Goal: Task Accomplishment & Management: Manage account settings

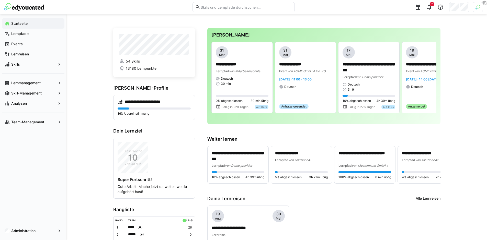
click at [34, 44] on span "Events" at bounding box center [35, 43] width 51 height 5
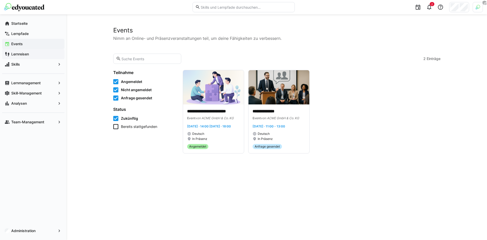
click at [37, 53] on span "Lernreisen" at bounding box center [35, 54] width 51 height 5
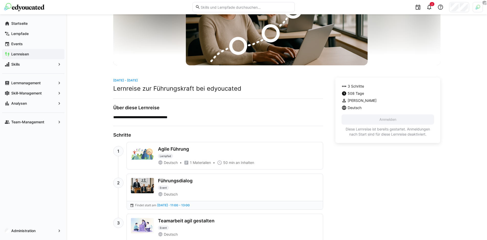
scroll to position [95, 0]
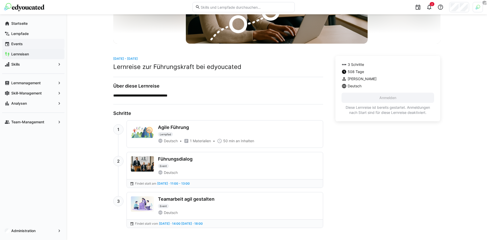
click at [42, 44] on span "Events" at bounding box center [35, 43] width 51 height 5
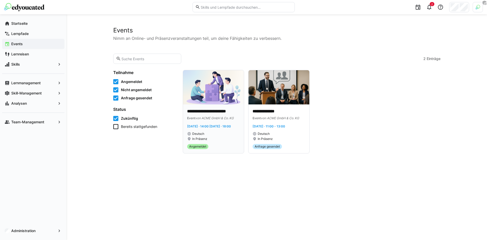
click at [216, 113] on p "**********" at bounding box center [213, 112] width 53 height 6
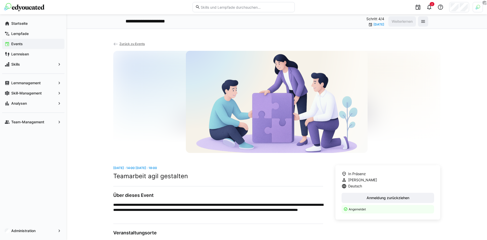
click at [115, 43] on eds-icon at bounding box center [115, 44] width 5 height 5
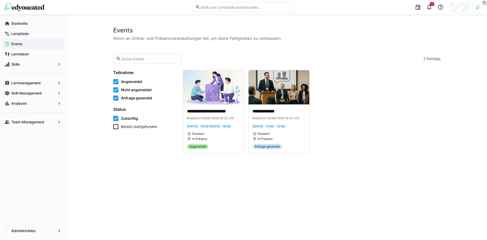
click at [92, 109] on div "**********" at bounding box center [276, 127] width 420 height 226
click at [0, 0] on app-navigation-label "Lernmanagement" at bounding box center [0, 0] width 0 height 0
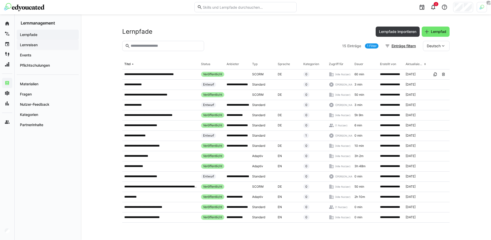
click at [52, 45] on span "Lernreisen" at bounding box center [47, 44] width 57 height 5
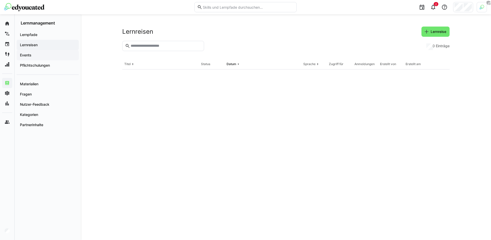
click at [56, 57] on span "Events" at bounding box center [47, 55] width 57 height 5
click at [434, 32] on eds-icon at bounding box center [432, 31] width 5 height 5
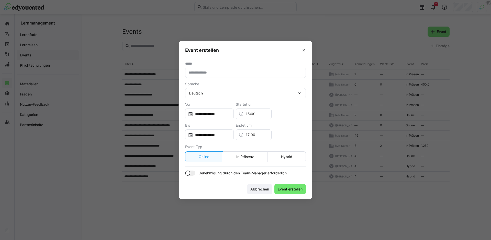
click at [240, 72] on input "text" at bounding box center [245, 73] width 115 height 5
type input "*"
type input "**********"
click at [296, 157] on eds-button-option "Hybrid" at bounding box center [286, 157] width 39 height 11
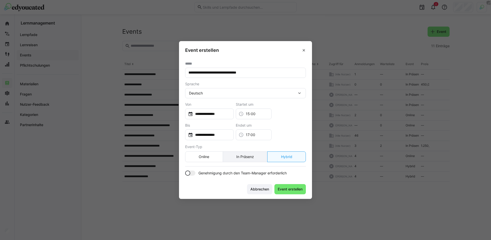
click at [258, 157] on eds-button-option "In Präsenz" at bounding box center [245, 157] width 45 height 11
click at [210, 157] on eds-button-option "Online" at bounding box center [204, 157] width 38 height 11
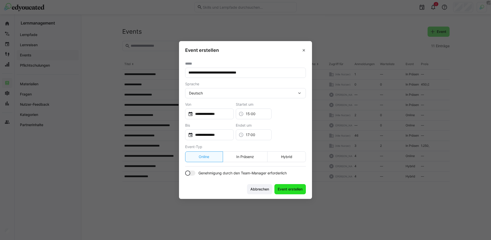
click at [294, 190] on span "Event erstellen" at bounding box center [290, 189] width 26 height 5
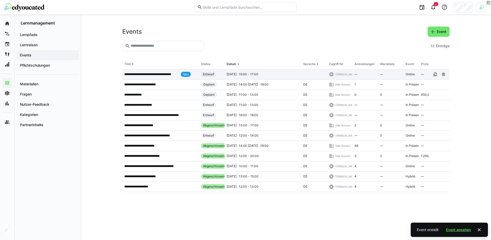
click at [145, 74] on p "**********" at bounding box center [151, 74] width 54 height 4
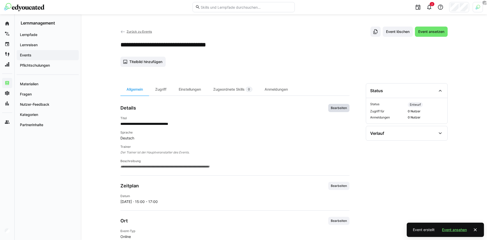
click at [341, 110] on span "Bearbeiten" at bounding box center [338, 108] width 21 height 8
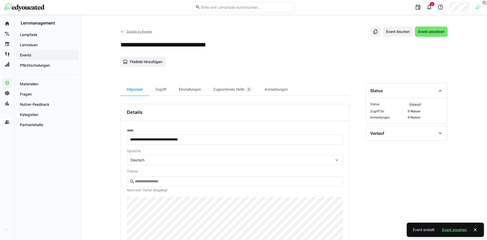
click at [213, 180] on input "text" at bounding box center [237, 181] width 206 height 5
type input "******"
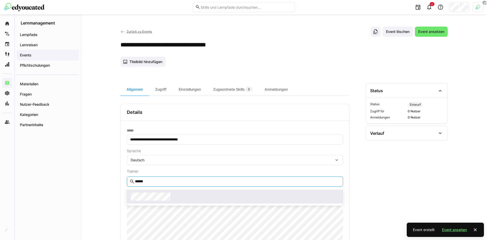
click at [197, 203] on div at bounding box center [235, 197] width 216 height 18
click at [198, 199] on div at bounding box center [235, 197] width 208 height 8
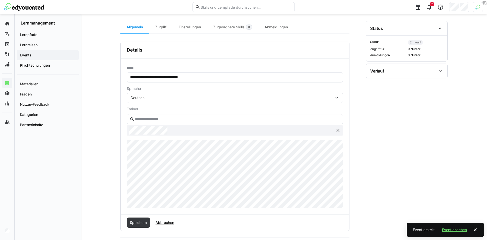
scroll to position [105, 0]
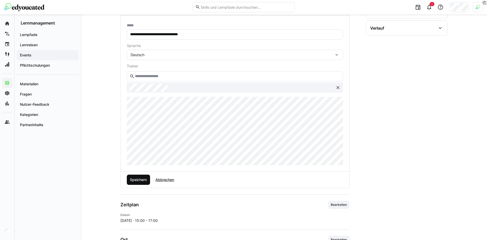
click at [145, 177] on span "Speichern" at bounding box center [139, 180] width 24 height 10
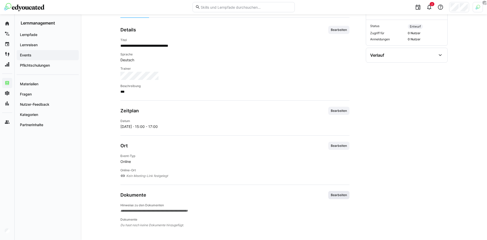
click at [328, 194] on span "Bearbeiten" at bounding box center [338, 195] width 21 height 8
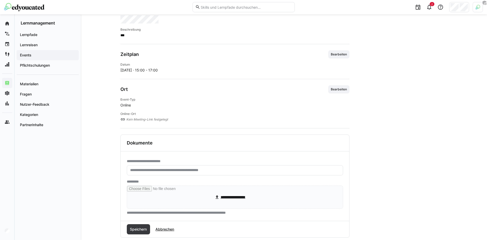
scroll to position [145, 0]
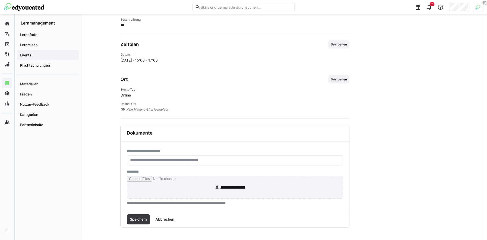
click at [255, 192] on input "file" at bounding box center [235, 187] width 216 height 22
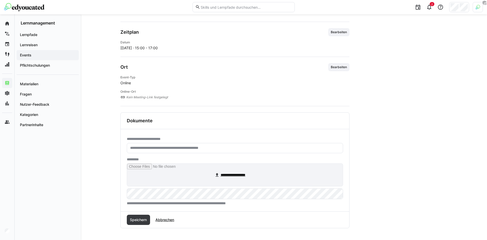
scroll to position [157, 0]
click at [226, 177] on input "file" at bounding box center [235, 174] width 216 height 22
type input "**********"
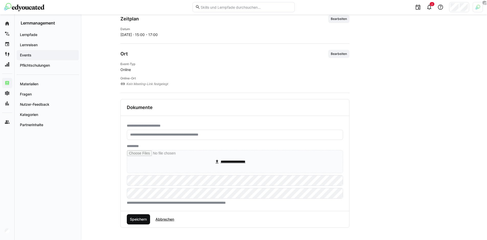
click at [138, 218] on span "Speichern" at bounding box center [138, 219] width 18 height 5
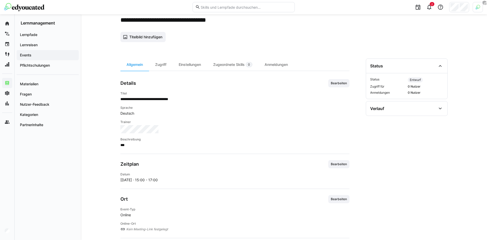
scroll to position [15, 0]
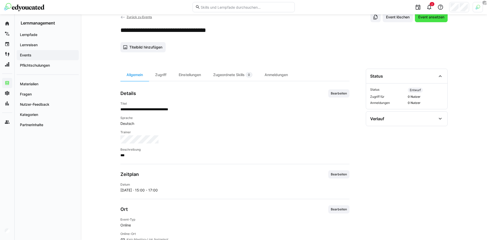
click at [427, 20] on span "Event ansetzen" at bounding box center [431, 17] width 33 height 10
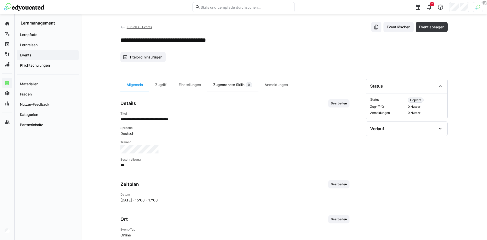
scroll to position [5, 0]
click at [165, 87] on div "Zugriff" at bounding box center [161, 85] width 24 height 12
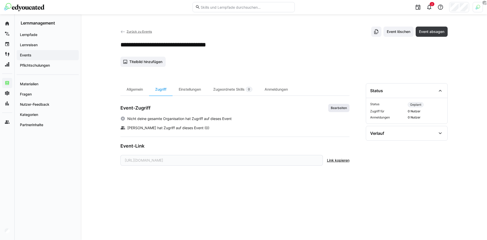
click at [331, 108] on span "Bearbeiten" at bounding box center [338, 108] width 17 height 4
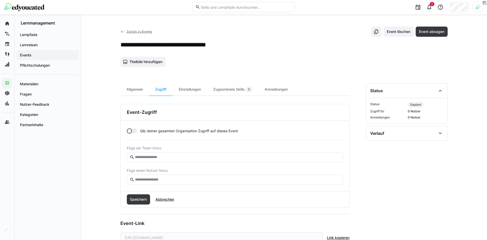
click at [154, 179] on input "text" at bounding box center [237, 180] width 206 height 5
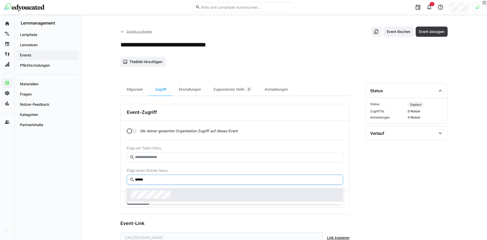
type input "******"
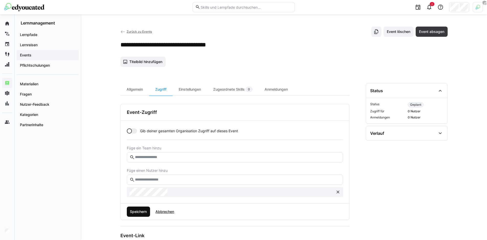
click at [140, 210] on span "Speichern" at bounding box center [138, 211] width 18 height 5
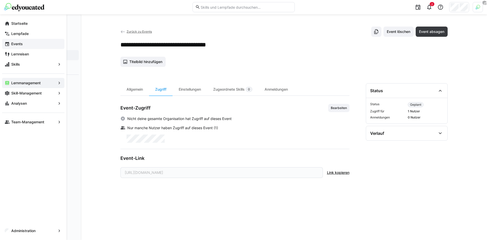
click at [11, 45] on span "Events" at bounding box center [35, 43] width 51 height 5
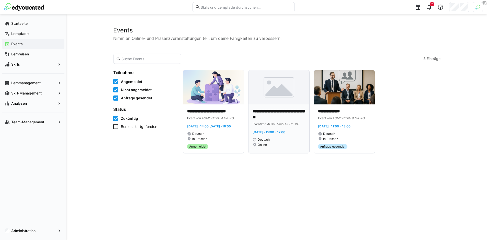
click at [271, 118] on p "**********" at bounding box center [279, 115] width 53 height 12
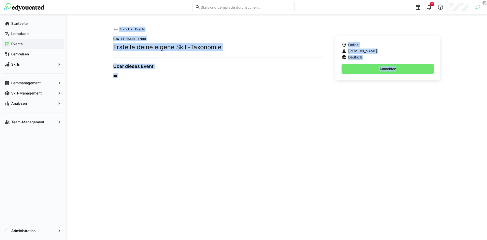
drag, startPoint x: 120, startPoint y: 83, endPoint x: 213, endPoint y: 155, distance: 117.6
click at [209, 151] on div "Zurück zu Events Do, 14. Aug. · 15:00 - 17:00 Erstelle deine eigene Skill-Taxon…" at bounding box center [276, 127] width 420 height 226
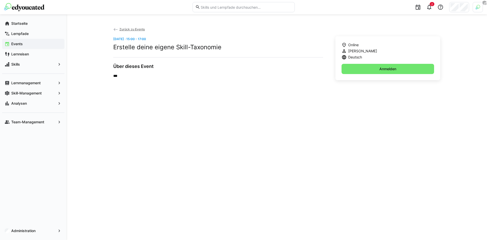
click at [213, 155] on div "Zurück zu Events Do, 14. Aug. · 15:00 - 17:00 Erstelle deine eigene Skill-Taxon…" at bounding box center [276, 127] width 327 height 201
click at [0, 0] on app-navigation-label "Lernmanagement" at bounding box center [0, 0] width 0 height 0
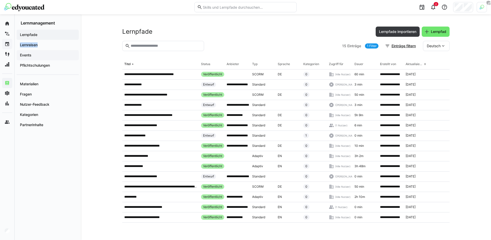
drag, startPoint x: 40, startPoint y: 42, endPoint x: 37, endPoint y: 52, distance: 11.2
click at [37, 52] on div "Lernpfade Lernreisen Events Pflichtschulungen" at bounding box center [48, 50] width 62 height 41
click at [37, 47] on div at bounding box center [37, 47] width 0 height 0
drag, startPoint x: 62, startPoint y: 99, endPoint x: 92, endPoint y: 101, distance: 30.7
click at [83, 97] on div "No, don't turn off Ok" at bounding box center [60, 93] width 44 height 5
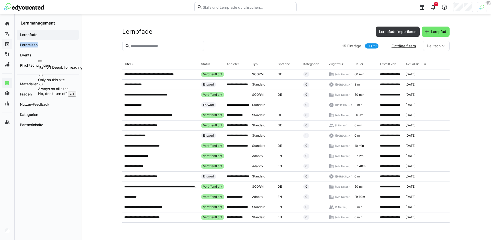
click at [68, 88] on label "Always on all sites" at bounding box center [53, 89] width 30 height 4
drag, startPoint x: 92, startPoint y: 99, endPoint x: 73, endPoint y: 82, distance: 26.4
click at [73, 82] on div "Turn off DeepL for reading Only on this site Always on all sites No, don't turn…" at bounding box center [60, 80] width 44 height 31
click at [65, 78] on label "Only on this site" at bounding box center [51, 80] width 27 height 4
click at [76, 97] on button "Ok" at bounding box center [72, 93] width 8 height 5
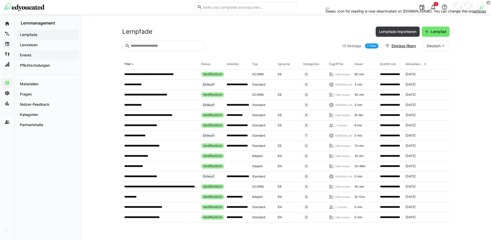
click at [38, 55] on span "Events" at bounding box center [47, 55] width 57 height 5
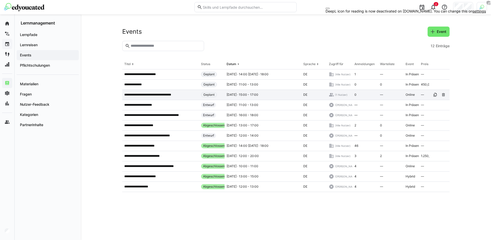
click at [154, 93] on p "**********" at bounding box center [151, 95] width 54 height 4
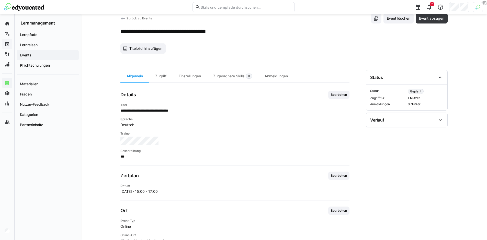
scroll to position [13, 0]
click at [171, 79] on div "Zugriff" at bounding box center [161, 77] width 24 height 12
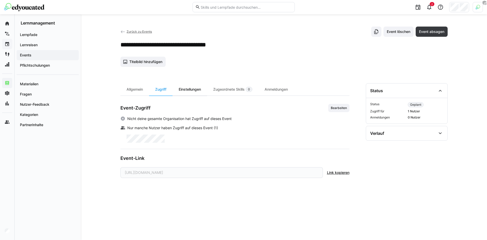
click at [186, 90] on div "Einstellungen" at bounding box center [190, 89] width 35 height 12
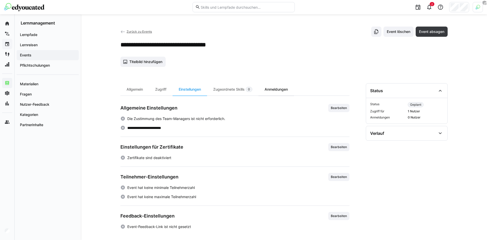
click at [279, 90] on div "Anmeldungen" at bounding box center [276, 89] width 36 height 12
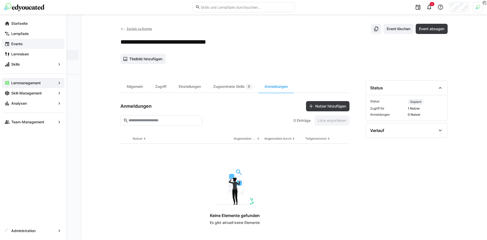
scroll to position [4, 0]
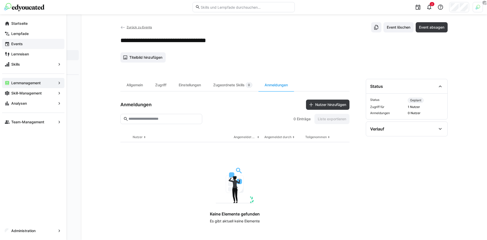
click at [28, 46] on span "Events" at bounding box center [35, 43] width 51 height 5
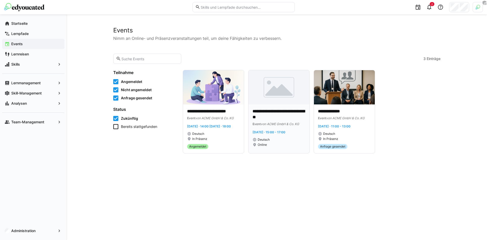
click at [302, 100] on img at bounding box center [278, 87] width 61 height 34
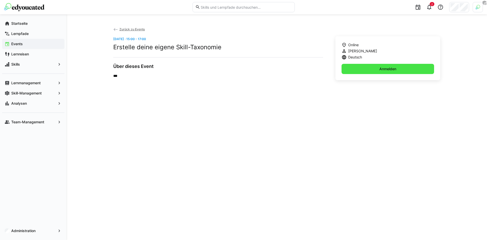
click at [388, 68] on span "Anmelden" at bounding box center [388, 68] width 18 height 5
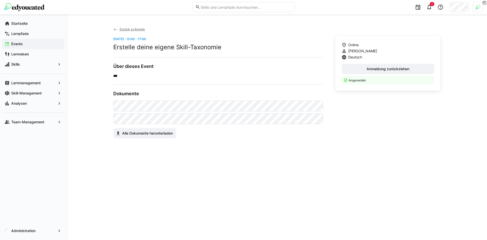
click at [115, 30] on eds-icon at bounding box center [115, 29] width 5 height 5
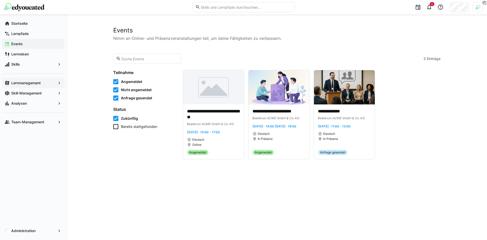
click at [0, 0] on app-navigation-label "Lernmanagement" at bounding box center [0, 0] width 0 height 0
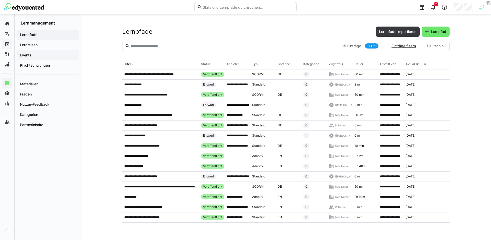
click at [42, 54] on span "Events" at bounding box center [47, 55] width 57 height 5
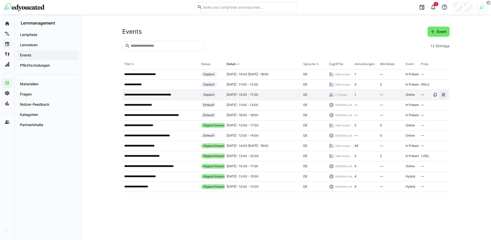
click at [446, 96] on span at bounding box center [443, 95] width 8 height 8
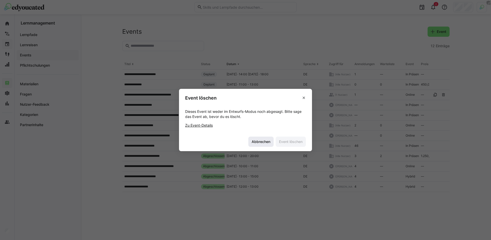
click at [258, 142] on span "Abbrechen" at bounding box center [261, 141] width 20 height 5
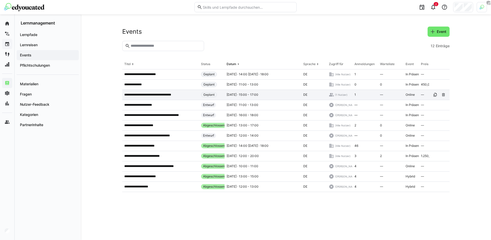
click at [159, 97] on p "**********" at bounding box center [151, 95] width 54 height 4
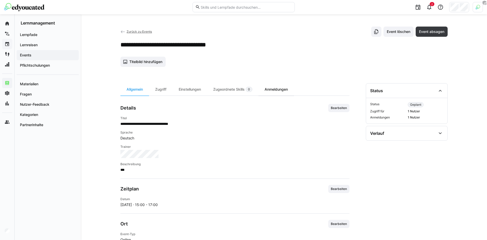
click at [281, 90] on div "Anmeldungen" at bounding box center [276, 89] width 36 height 12
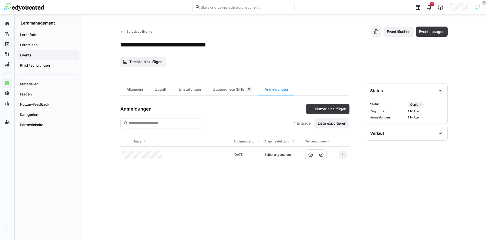
click at [337, 156] on div at bounding box center [343, 155] width 13 height 17
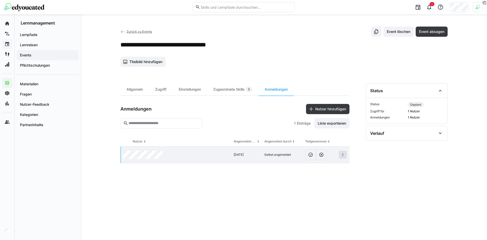
click at [344, 156] on eds-icon at bounding box center [343, 155] width 4 height 4
click at [340, 166] on div "Teilnehmer entfernen" at bounding box center [326, 166] width 31 height 4
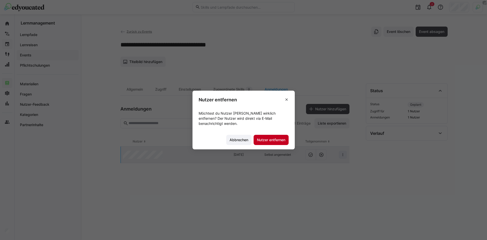
click at [267, 141] on span "Nutzer entfernen" at bounding box center [271, 140] width 30 height 5
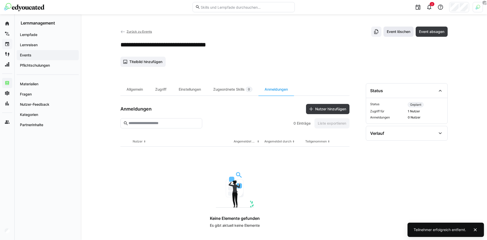
click at [405, 30] on span "Event löschen" at bounding box center [398, 31] width 25 height 5
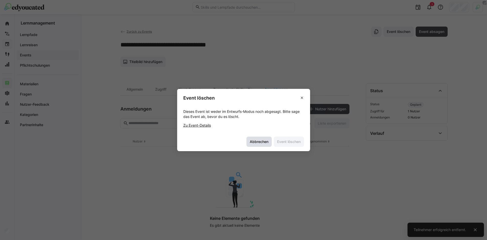
click at [264, 141] on span "Abbrechen" at bounding box center [259, 141] width 20 height 5
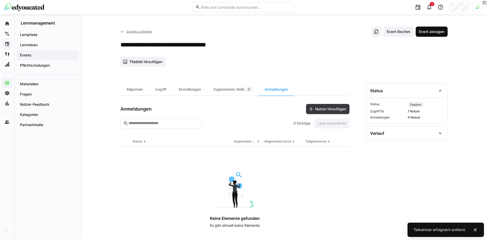
click at [438, 29] on span "Event absagen" at bounding box center [431, 31] width 27 height 5
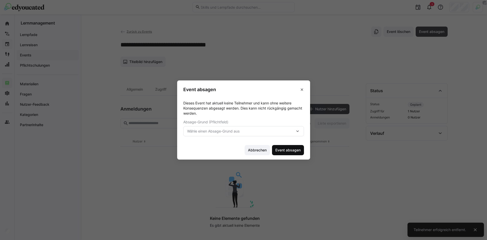
click at [294, 147] on span "Event absagen" at bounding box center [288, 150] width 32 height 10
click at [287, 133] on span "Wähle einen Absage-Grund aus" at bounding box center [241, 131] width 108 height 5
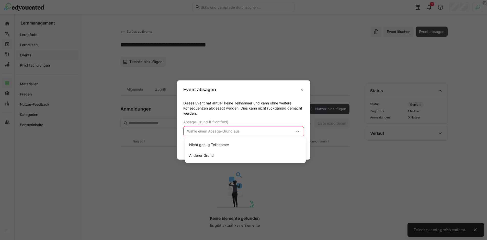
click at [238, 143] on div "Nicht genug Teilnehmer" at bounding box center [245, 144] width 112 height 5
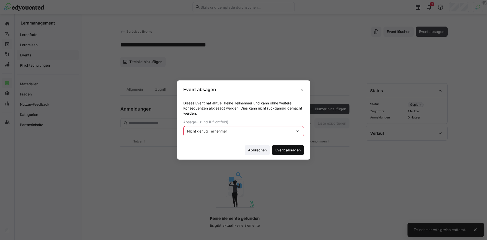
click at [290, 150] on span "Event absagen" at bounding box center [288, 150] width 27 height 5
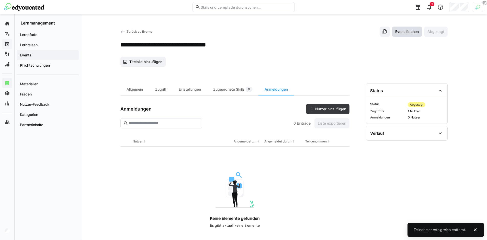
click at [406, 28] on span "Event löschen" at bounding box center [407, 32] width 30 height 10
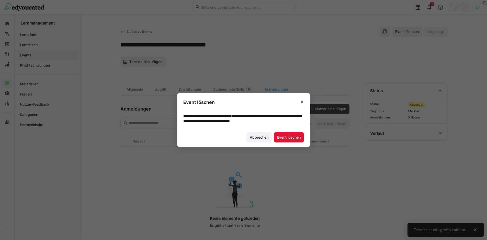
click at [290, 143] on footer "Abbrechen Event löschen" at bounding box center [243, 137] width 133 height 19
click at [290, 139] on span "Event löschen" at bounding box center [288, 137] width 25 height 5
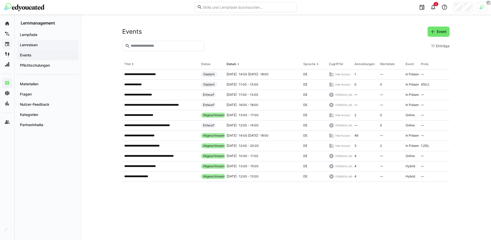
click at [43, 47] on span "Lernreisen" at bounding box center [47, 44] width 57 height 5
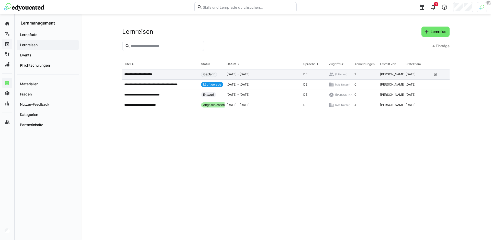
click at [150, 78] on div "**********" at bounding box center [160, 75] width 77 height 10
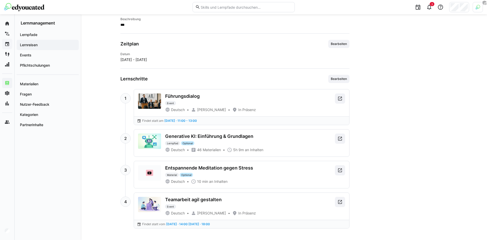
scroll to position [145, 0]
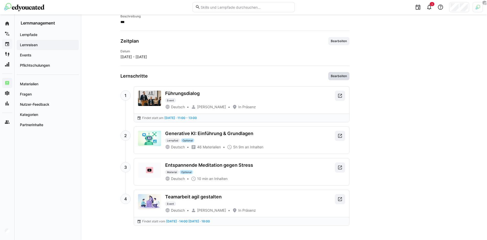
click at [341, 76] on span "Bearbeiten" at bounding box center [338, 76] width 17 height 4
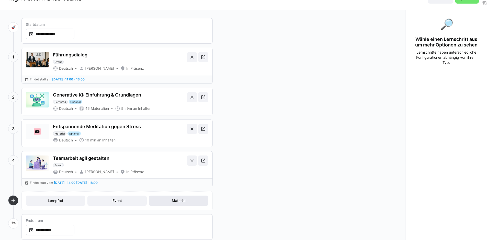
scroll to position [21, 0]
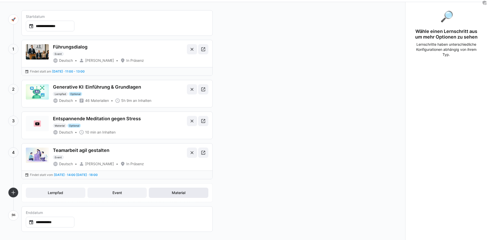
click at [175, 193] on span "Material" at bounding box center [178, 192] width 15 height 5
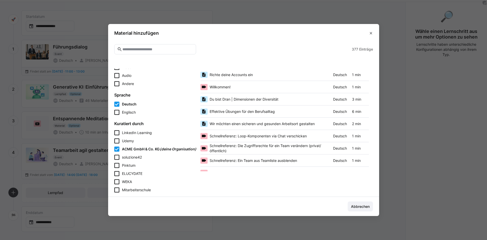
scroll to position [371, 0]
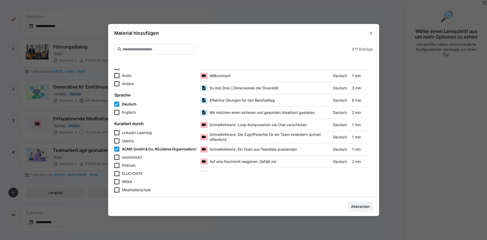
click at [232, 126] on span "Schnellreferenz: Loop-Komponenten via Chat verschicken" at bounding box center [258, 124] width 97 height 5
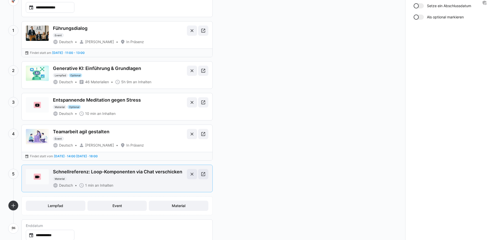
scroll to position [53, 0]
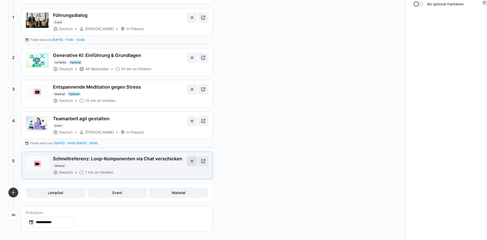
click at [193, 161] on eds-icon at bounding box center [191, 161] width 5 height 5
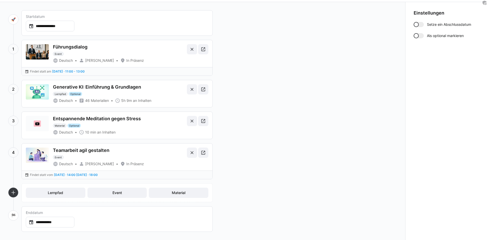
scroll to position [21, 0]
click at [175, 192] on span "Material" at bounding box center [178, 192] width 15 height 5
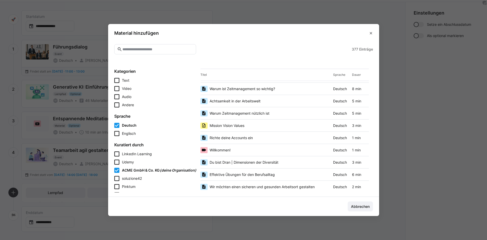
scroll to position [502, 0]
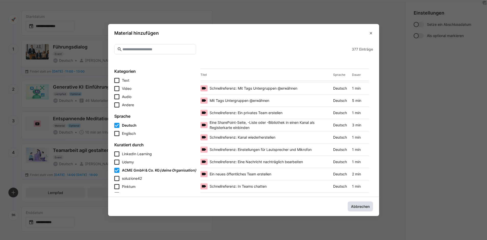
click at [363, 208] on span "Abbrechen" at bounding box center [360, 206] width 20 height 5
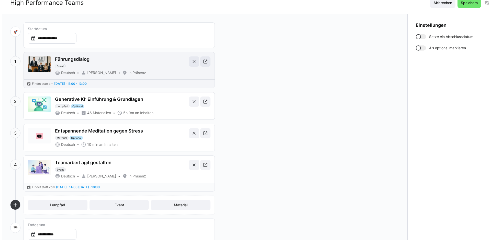
scroll to position [0, 0]
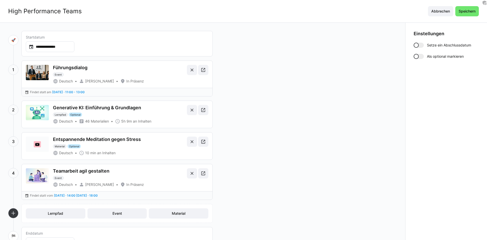
click at [23, 12] on div "High Performance Teams" at bounding box center [45, 11] width 74 height 8
click at [4, 12] on div "High Performance Teams Abbrechen Speichern" at bounding box center [243, 11] width 487 height 22
click at [444, 14] on span "Abbrechen" at bounding box center [440, 11] width 25 height 10
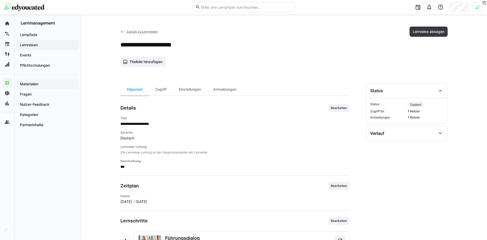
click at [0, 0] on app-navigation-label "Materialien" at bounding box center [0, 0] width 0 height 0
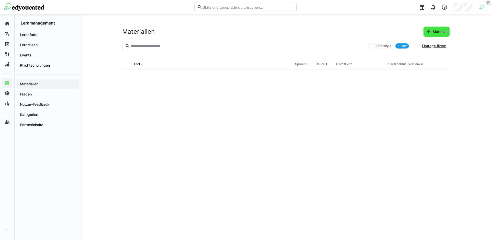
click at [431, 29] on span "Material" at bounding box center [436, 31] width 21 height 5
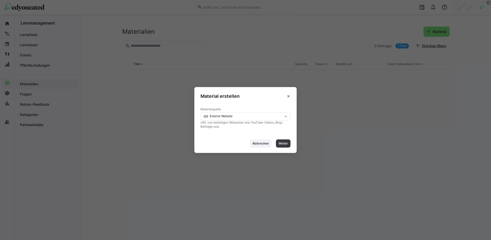
click at [243, 118] on div "Externe Website" at bounding box center [243, 117] width 80 height 4
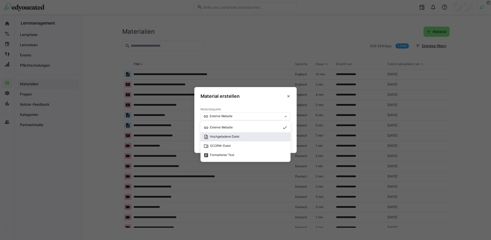
click at [235, 133] on span "Hochgeladene Datei" at bounding box center [245, 136] width 90 height 9
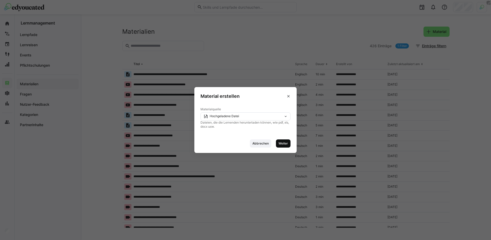
click at [280, 142] on span "Weiter" at bounding box center [283, 144] width 10 height 4
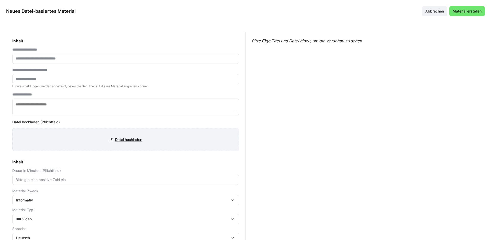
click at [122, 139] on input "file" at bounding box center [126, 140] width 226 height 22
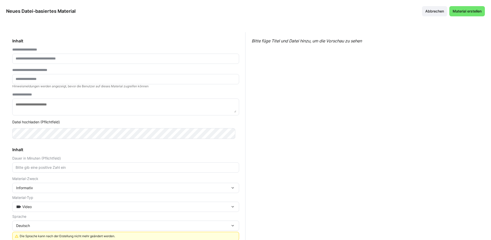
click at [95, 60] on input "text" at bounding box center [125, 58] width 221 height 5
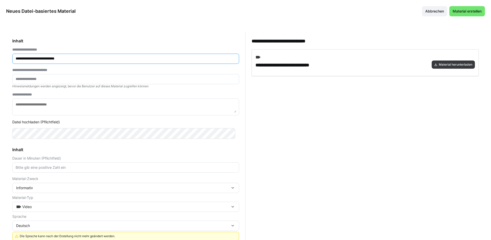
type input "**********"
type input "*******"
type textarea "*"
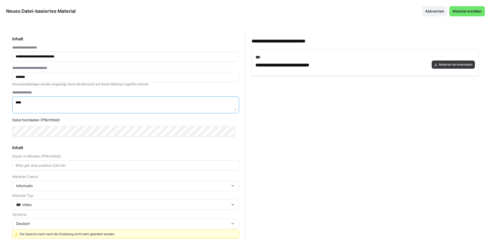
scroll to position [3, 0]
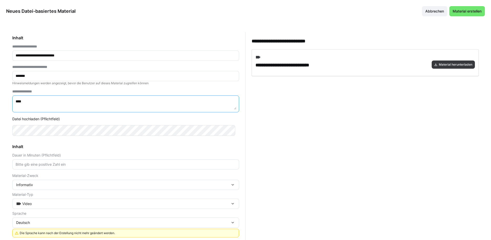
type textarea "****"
click at [70, 163] on input "number" at bounding box center [125, 164] width 221 height 5
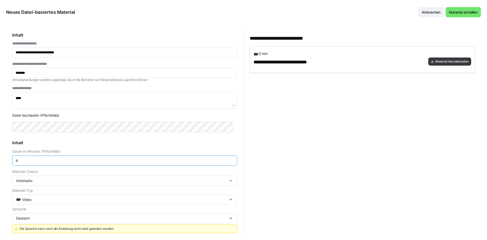
scroll to position [8, 0]
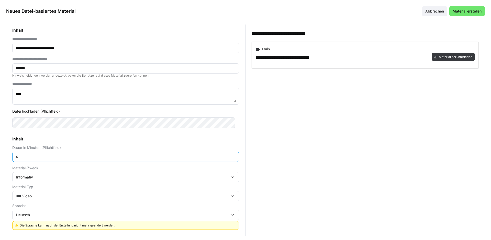
type input "4"
click at [56, 180] on div "Informativ" at bounding box center [125, 177] width 227 height 10
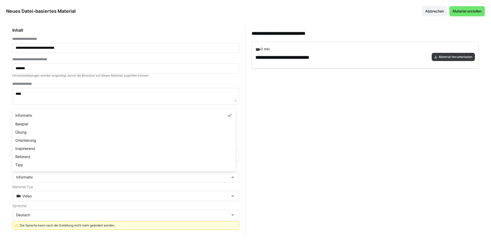
click at [56, 180] on div "Informativ Informativ Beispiel Übung Orientierung Inspirierend Referenz Tipp" at bounding box center [125, 177] width 227 height 10
click at [51, 198] on div "Video" at bounding box center [123, 196] width 214 height 5
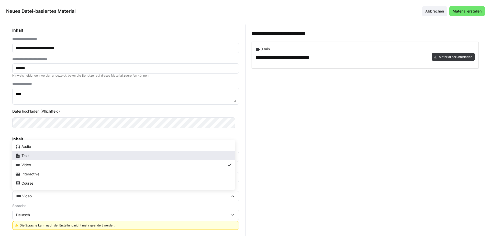
click at [39, 155] on div "Text" at bounding box center [123, 155] width 217 height 5
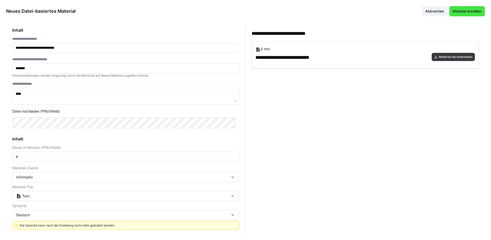
click at [462, 13] on span "Material erstellen" at bounding box center [467, 11] width 30 height 5
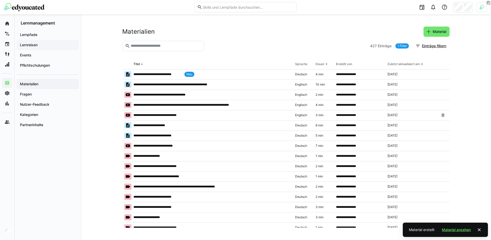
click at [46, 45] on span "Lernreisen" at bounding box center [47, 44] width 57 height 5
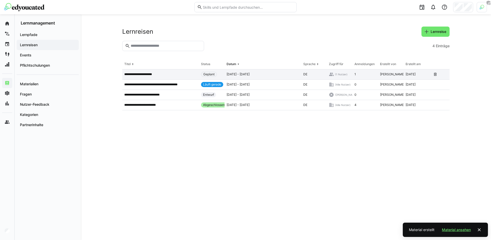
click at [171, 76] on app-table-first-column "**********" at bounding box center [160, 74] width 73 height 4
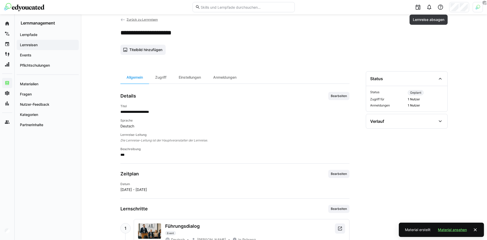
scroll to position [46, 0]
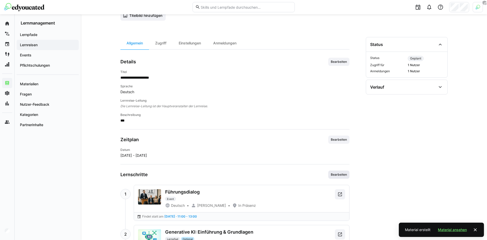
click at [332, 177] on span "Bearbeiten" at bounding box center [338, 175] width 21 height 8
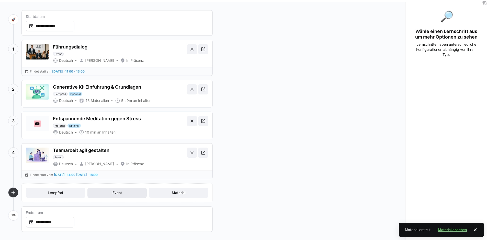
scroll to position [21, 0]
drag, startPoint x: 122, startPoint y: 189, endPoint x: 185, endPoint y: 189, distance: 62.9
click at [185, 189] on div "Lernpfad Event Material" at bounding box center [117, 193] width 183 height 10
click at [185, 189] on span "Material" at bounding box center [179, 193] width 60 height 10
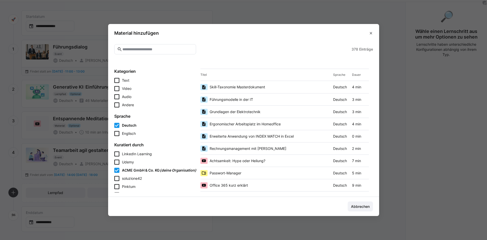
click at [253, 85] on span "Skill-Taxonomie Masterdokument" at bounding box center [237, 87] width 55 height 5
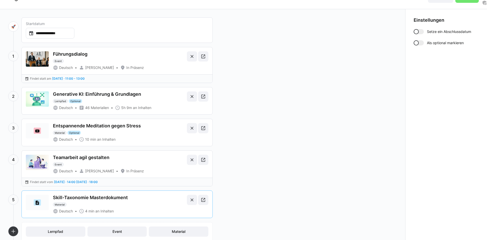
scroll to position [0, 0]
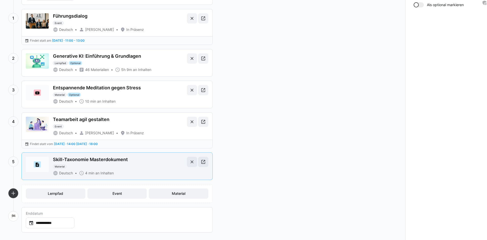
click at [138, 167] on div "Skill-Taxonomie Masterdokument Material" at bounding box center [119, 163] width 132 height 12
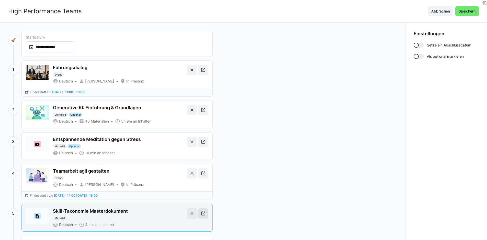
click at [202, 213] on eds-icon at bounding box center [203, 213] width 5 height 5
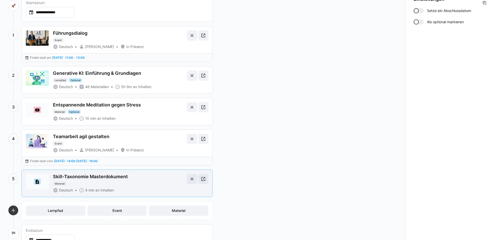
scroll to position [53, 0]
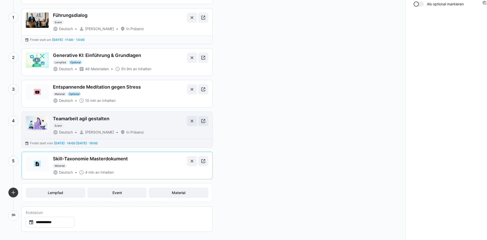
click at [151, 137] on div "Teamarbeit agil gestalten Event Deutsch Marius Vennemann In Präsenz" at bounding box center [117, 125] width 191 height 27
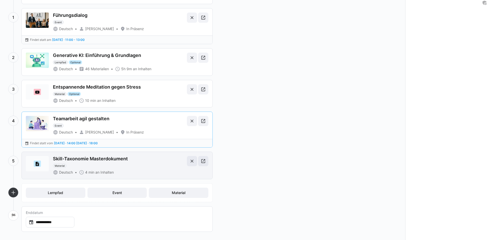
click at [149, 168] on div "Skill-Taxonomie Masterdokument Material Deutsch 4 min an Inhalten" at bounding box center [119, 165] width 132 height 19
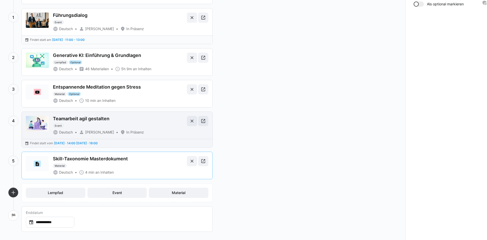
click at [170, 126] on div "Teamarbeit agil gestalten Event" at bounding box center [119, 122] width 132 height 12
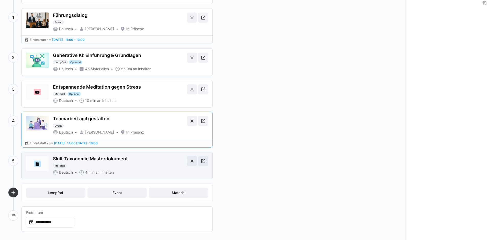
click at [168, 169] on div "Skill-Taxonomie Masterdokument Material Deutsch 4 min an Inhalten" at bounding box center [119, 165] width 132 height 19
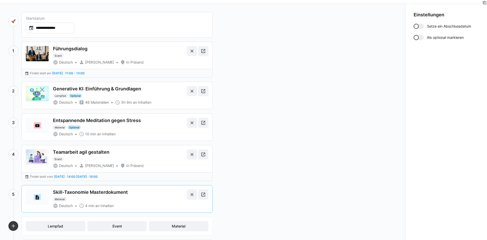
scroll to position [0, 0]
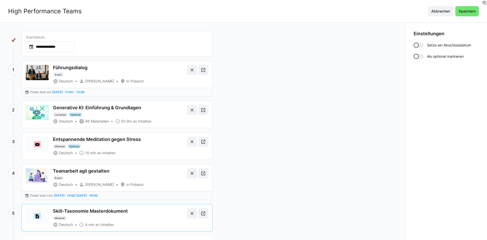
click at [416, 54] on div at bounding box center [416, 56] width 5 height 5
click at [462, 16] on div "High Performance Teams Abbrechen Speichern" at bounding box center [243, 11] width 487 height 22
click at [462, 13] on span "Speichern" at bounding box center [467, 11] width 18 height 5
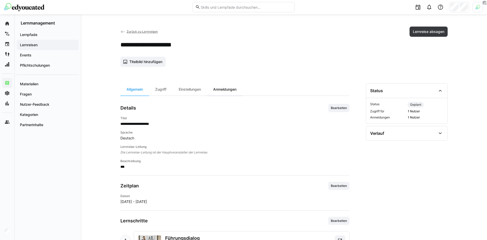
click at [234, 88] on div "Anmeldungen" at bounding box center [225, 89] width 36 height 12
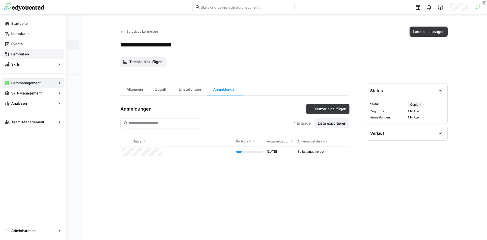
click at [35, 55] on span "Lernreisen" at bounding box center [35, 54] width 51 height 5
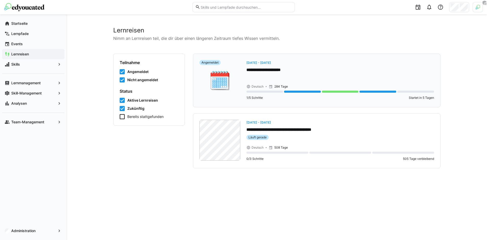
click at [328, 64] on app-day-range-label "Di, 19. Aug. - Sa, 30. Mai. 2026" at bounding box center [340, 62] width 188 height 5
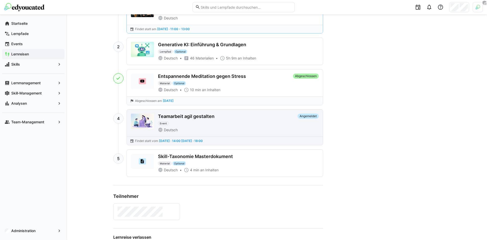
scroll to position [95, 0]
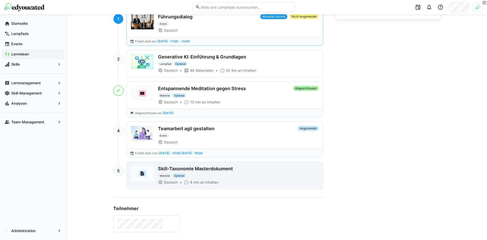
click at [227, 173] on div "Skill-Taxonomie Masterdokument Material Optional" at bounding box center [238, 172] width 161 height 12
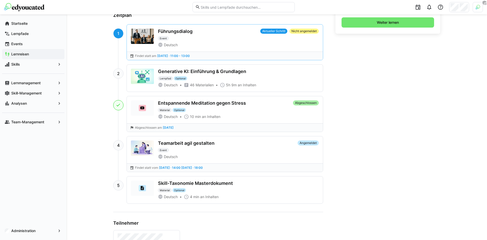
scroll to position [110, 0]
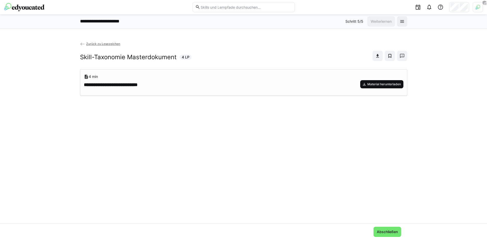
click at [384, 84] on span "Material herunterladen" at bounding box center [384, 84] width 35 height 4
click at [378, 86] on span "Material herunterladen" at bounding box center [384, 84] width 35 height 4
click at [247, 103] on div "**********" at bounding box center [243, 189] width 327 height 240
click at [84, 43] on link "Zurück zu Lesezeichen" at bounding box center [100, 44] width 40 height 4
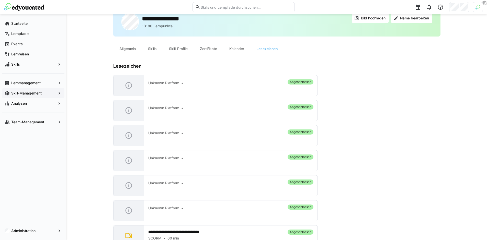
scroll to position [26, 0]
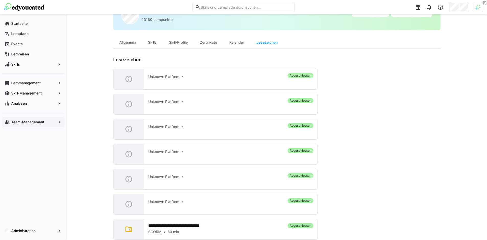
click at [0, 0] on app-navigation-label "Team-Management" at bounding box center [0, 0] width 0 height 0
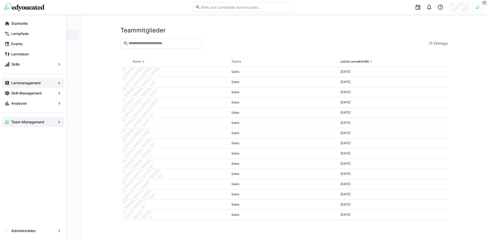
click at [0, 0] on app-navigation-label "Lernmanagement" at bounding box center [0, 0] width 0 height 0
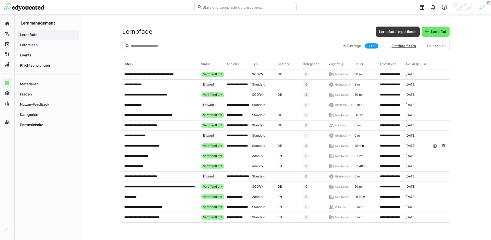
click at [90, 71] on div "**********" at bounding box center [286, 127] width 410 height 226
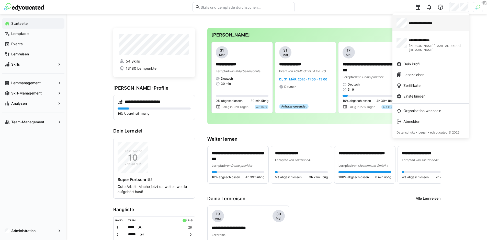
click at [434, 22] on span "**********" at bounding box center [428, 23] width 38 height 5
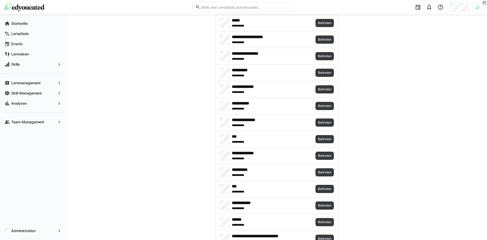
scroll to position [4043, 0]
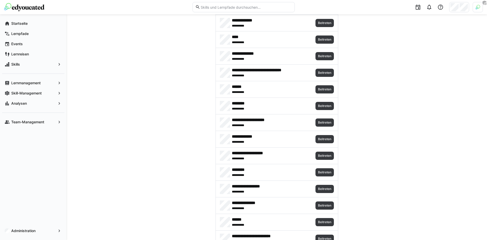
click at [462, 12] on div at bounding box center [459, 7] width 20 height 10
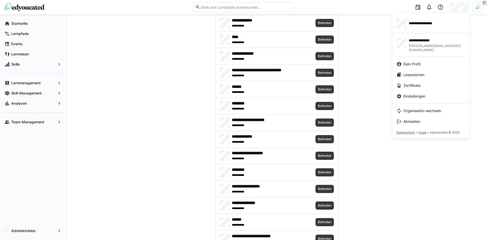
click at [483, 10] on div at bounding box center [243, 120] width 487 height 240
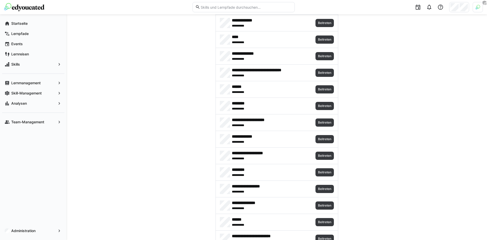
click at [480, 8] on div at bounding box center [478, 7] width 10 height 10
click at [417, 58] on span "Aktivieren" at bounding box center [422, 60] width 16 height 4
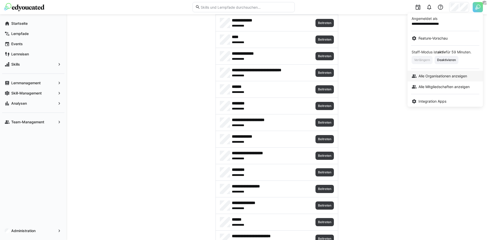
click at [446, 77] on span "Alle Organisationen anzeigen" at bounding box center [442, 76] width 49 height 5
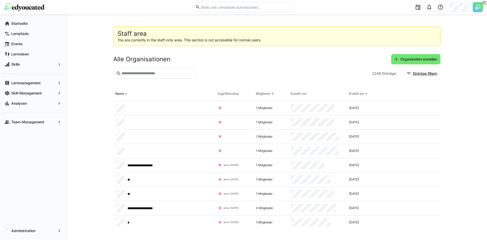
click at [169, 71] on eds-input at bounding box center [154, 74] width 82 height 10
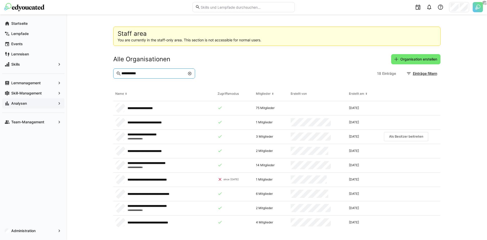
type input "**********"
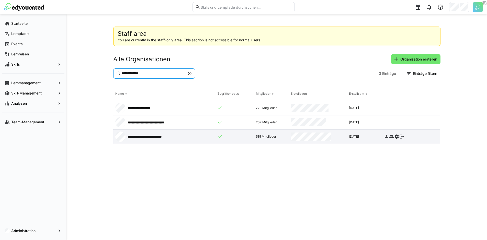
type input "**********"
click at [151, 137] on strong "**********" at bounding box center [145, 136] width 34 height 3
drag, startPoint x: 287, startPoint y: 169, endPoint x: 290, endPoint y: 164, distance: 5.5
click at [287, 169] on app-staff-area "**********" at bounding box center [276, 127] width 327 height 201
click at [449, 7] on div at bounding box center [390, 7] width 185 height 14
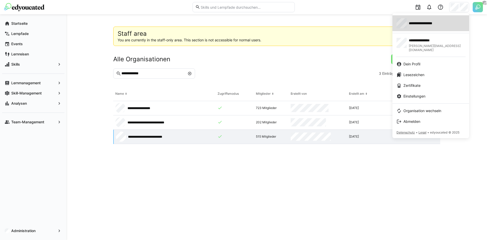
click at [432, 22] on span "**********" at bounding box center [428, 23] width 38 height 5
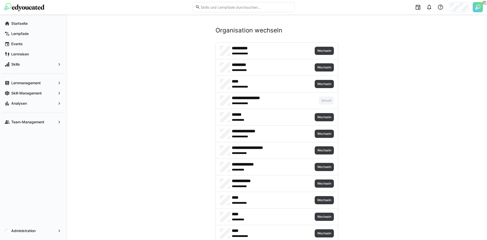
scroll to position [2126, 0]
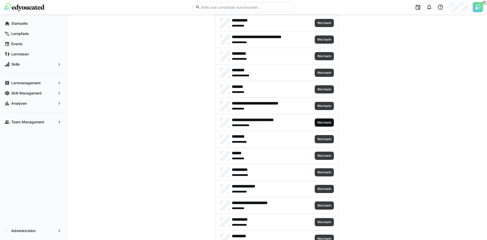
click at [323, 120] on span "Wechseln" at bounding box center [324, 123] width 19 height 8
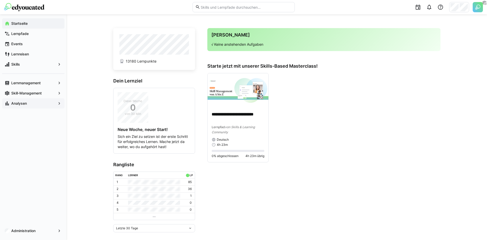
click at [0, 0] on app-navigation-label "Analysen" at bounding box center [0, 0] width 0 height 0
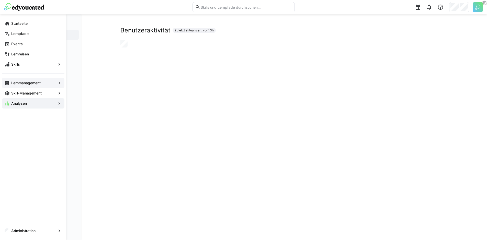
click at [0, 0] on app-navigation-label "Lernmanagement" at bounding box center [0, 0] width 0 height 0
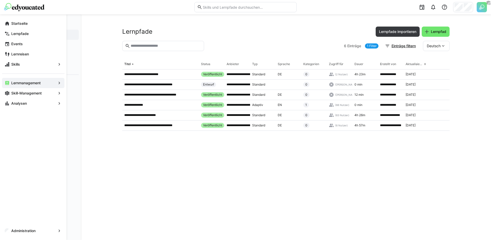
click at [0, 0] on app-navigation-label "Startseite" at bounding box center [0, 0] width 0 height 0
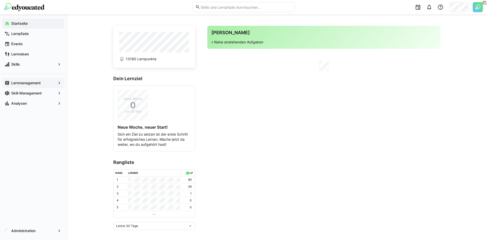
scroll to position [5, 0]
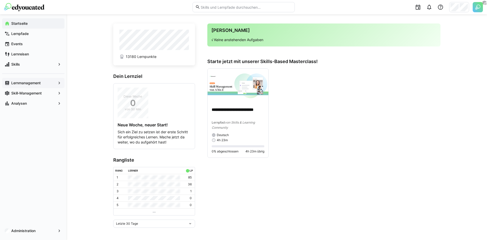
click at [0, 0] on app-navigation-label "Lernmanagement" at bounding box center [0, 0] width 0 height 0
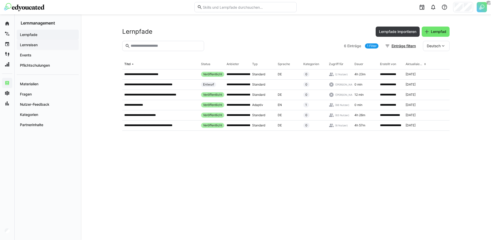
click at [39, 45] on span "Lernreisen" at bounding box center [47, 44] width 57 height 5
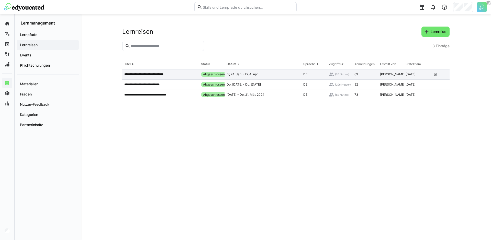
click at [166, 75] on p "**********" at bounding box center [149, 74] width 50 height 4
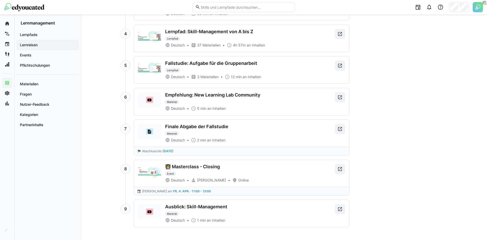
scroll to position [420, 0]
click at [246, 174] on div "👩‍🏫 Masterclass - Closing Event" at bounding box center [249, 171] width 168 height 12
click at [339, 172] on eds-icon at bounding box center [339, 169] width 5 height 5
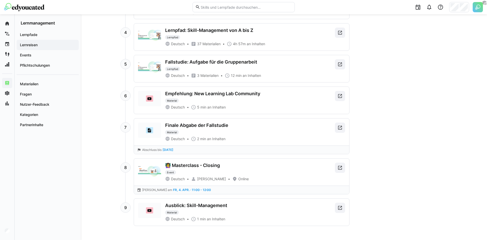
scroll to position [422, 0]
click at [181, 125] on div "Finale Abgabe der Fallstudie" at bounding box center [196, 125] width 63 height 6
click at [149, 129] on eds-icon at bounding box center [149, 130] width 5 height 5
click at [198, 124] on div "Finale Abgabe der Fallstudie" at bounding box center [196, 125] width 63 height 6
click at [341, 127] on span at bounding box center [340, 127] width 10 height 10
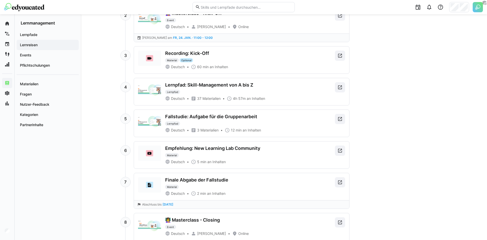
scroll to position [358, 0]
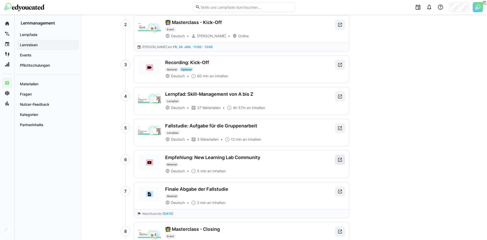
click at [337, 161] on eds-icon at bounding box center [339, 159] width 5 height 5
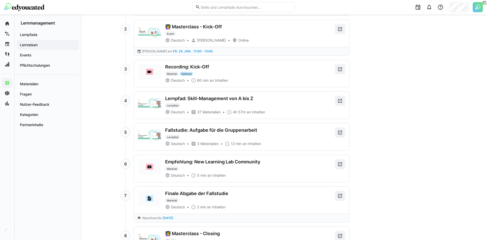
scroll to position [350, 0]
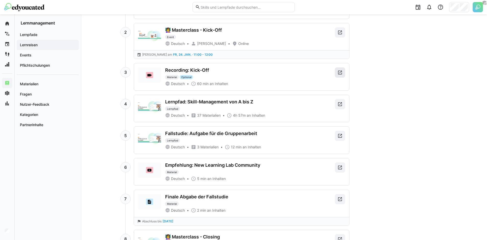
click at [340, 71] on eds-icon at bounding box center [339, 72] width 5 height 5
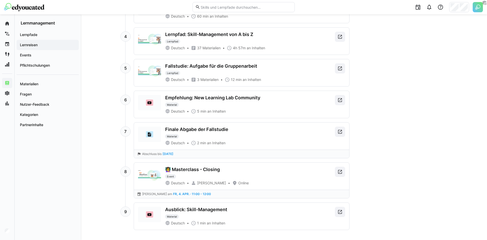
scroll to position [422, 0]
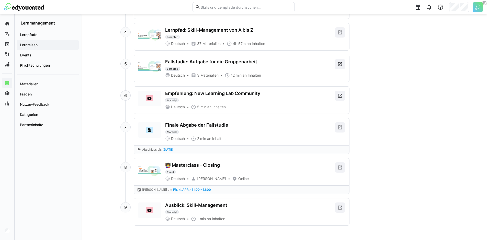
drag, startPoint x: 437, startPoint y: 132, endPoint x: 434, endPoint y: 131, distance: 2.9
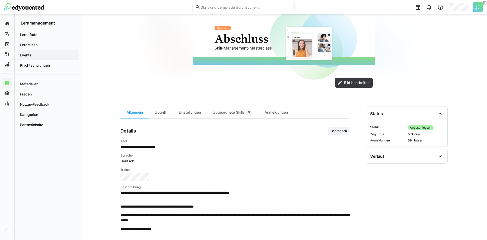
scroll to position [55, 0]
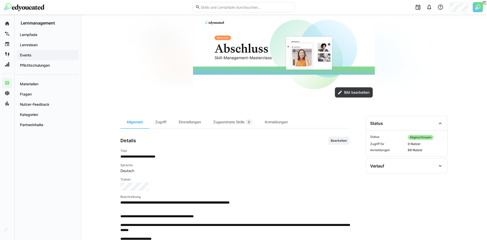
click at [152, 158] on p "**********" at bounding box center [234, 156] width 229 height 5
copy h4 "Titel"
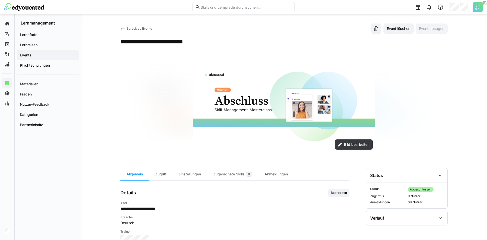
scroll to position [0, 0]
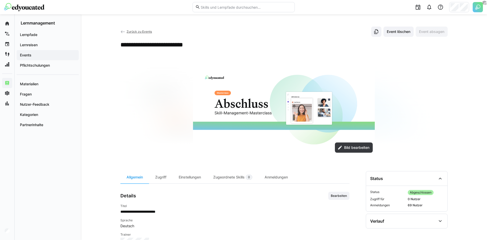
click at [123, 32] on eds-icon at bounding box center [122, 31] width 5 height 5
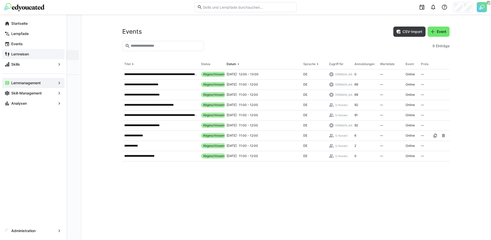
click at [0, 0] on app-navigation-label "Lernreisen" at bounding box center [0, 0] width 0 height 0
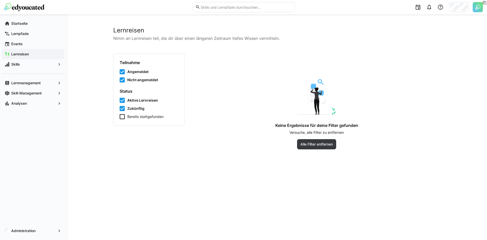
click at [137, 118] on span "Bereits stattgefunden" at bounding box center [145, 116] width 36 height 5
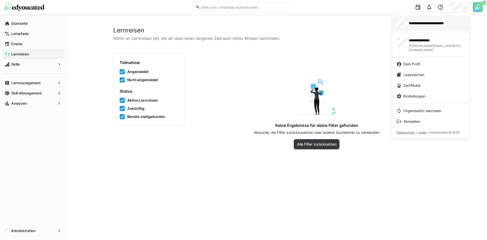
click at [435, 24] on span "**********" at bounding box center [433, 23] width 49 height 5
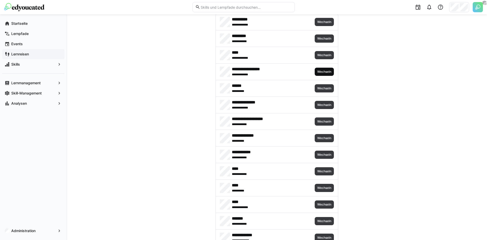
scroll to position [29, 0]
click at [320, 71] on span "Wechseln" at bounding box center [324, 72] width 15 height 4
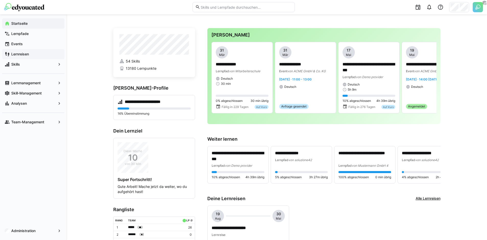
click at [30, 56] on span "Lernreisen" at bounding box center [35, 54] width 51 height 5
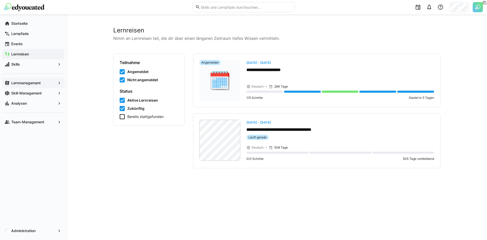
click at [38, 87] on div "Lernmanagement" at bounding box center [33, 83] width 62 height 10
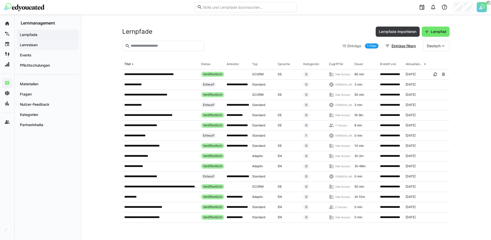
click at [0, 0] on app-navigation-label "Lernreisen" at bounding box center [0, 0] width 0 height 0
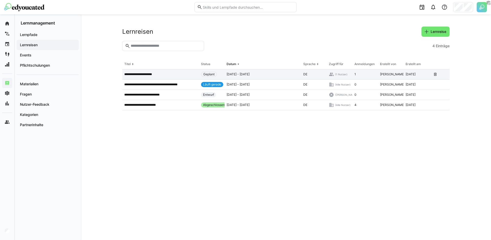
click at [150, 76] on p "**********" at bounding box center [142, 74] width 37 height 4
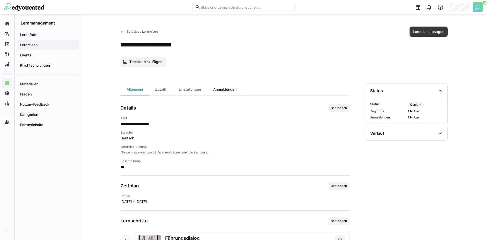
click at [224, 90] on div "Anmeldungen" at bounding box center [225, 89] width 36 height 12
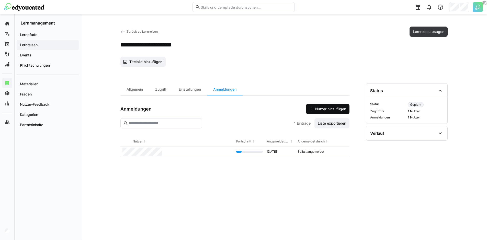
click at [316, 109] on span "Nutzer hinzufügen" at bounding box center [330, 109] width 32 height 5
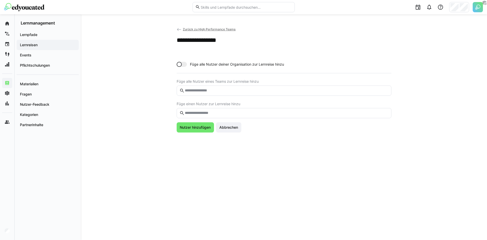
click at [212, 87] on eds-input at bounding box center [284, 91] width 215 height 10
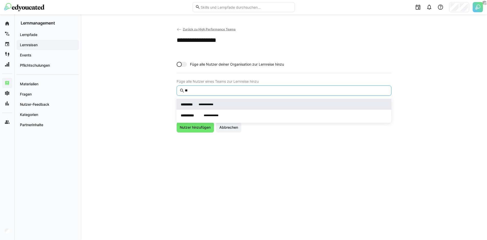
type input "**"
click at [225, 106] on div "**********" at bounding box center [284, 104] width 207 height 5
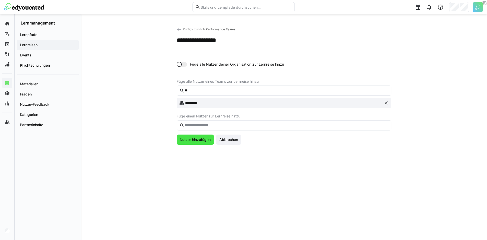
click at [203, 139] on span "Nutzer hinzufügen" at bounding box center [195, 139] width 32 height 5
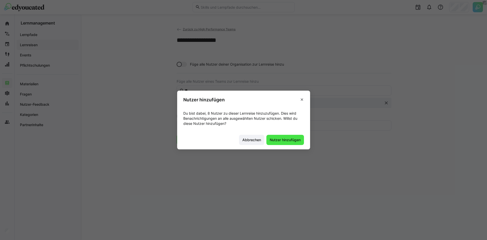
click at [295, 138] on span "Nutzer hinzufügen" at bounding box center [285, 140] width 32 height 5
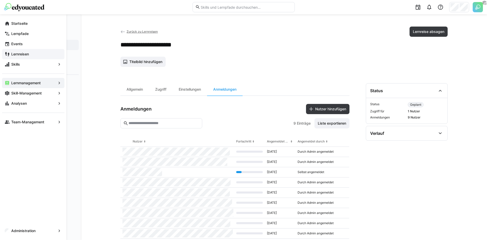
click at [30, 53] on span "Lernreisen" at bounding box center [35, 54] width 51 height 5
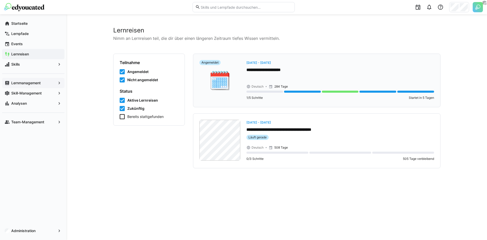
click at [257, 71] on p "**********" at bounding box center [340, 70] width 188 height 6
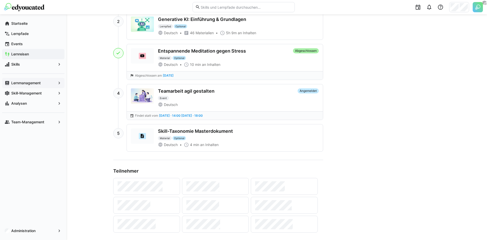
scroll to position [206, 0]
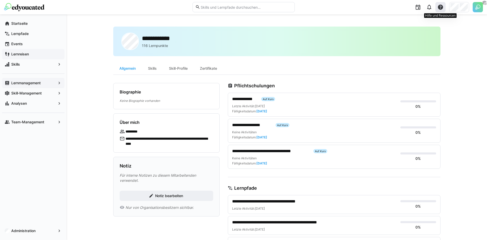
click at [443, 8] on div at bounding box center [440, 7] width 10 height 10
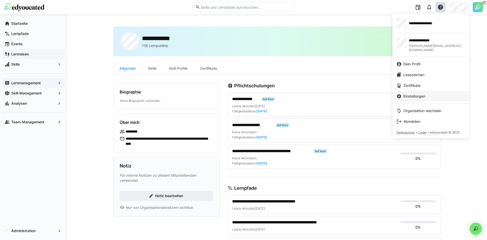
click at [420, 94] on span "Einstellungen" at bounding box center [414, 96] width 22 height 5
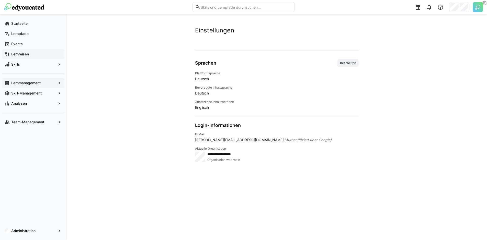
click at [459, 12] on div at bounding box center [459, 7] width 20 height 10
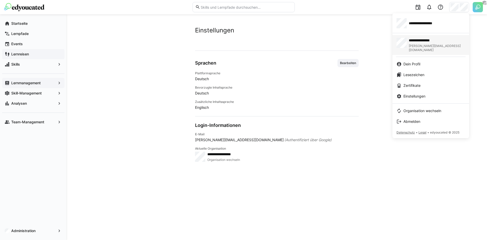
click at [424, 43] on div "**********" at bounding box center [437, 45] width 56 height 14
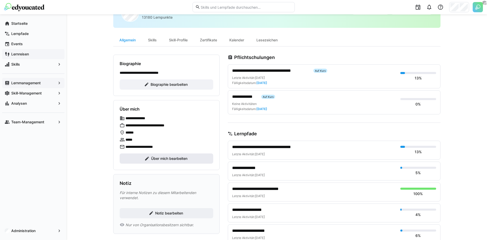
scroll to position [31, 0]
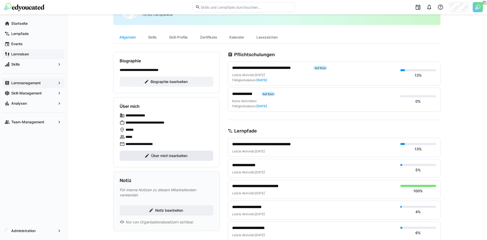
click at [171, 155] on span "Über mich bearbeiten" at bounding box center [169, 155] width 38 height 5
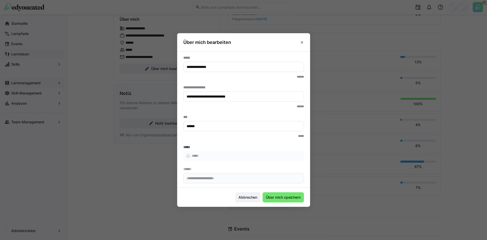
scroll to position [77, 0]
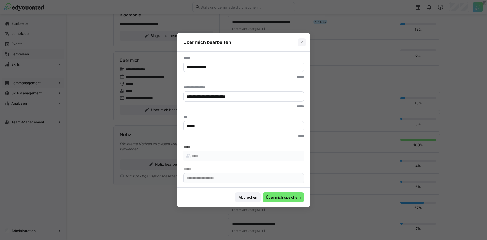
click at [304, 40] on eds-icon at bounding box center [302, 42] width 4 height 4
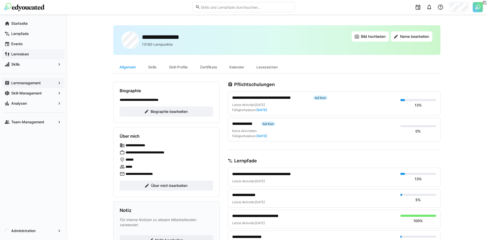
scroll to position [0, 0]
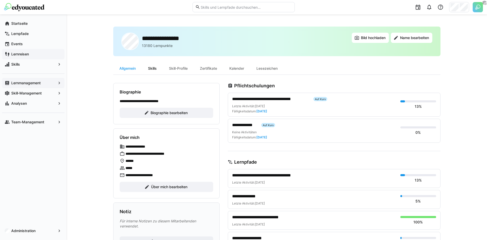
click at [153, 68] on div "Skills" at bounding box center [152, 68] width 21 height 12
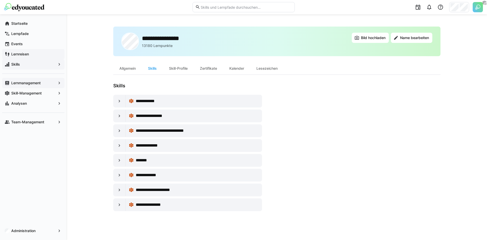
click at [31, 65] on span "Skills" at bounding box center [32, 64] width 45 height 5
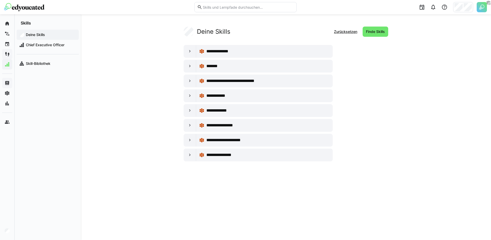
click at [183, 155] on app-your-skills-component "**********" at bounding box center [285, 94] width 327 height 135
click at [57, 66] on div "Skill-Bibliothek" at bounding box center [48, 64] width 62 height 10
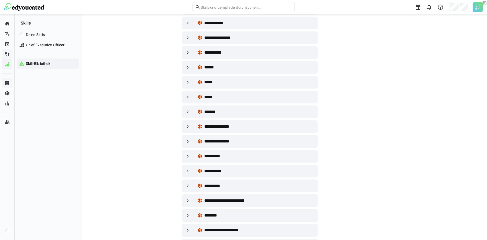
scroll to position [1065, 0]
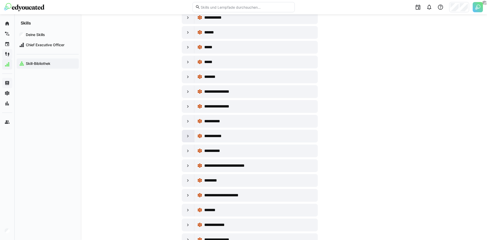
click at [184, 136] on div at bounding box center [188, 136] width 12 height 12
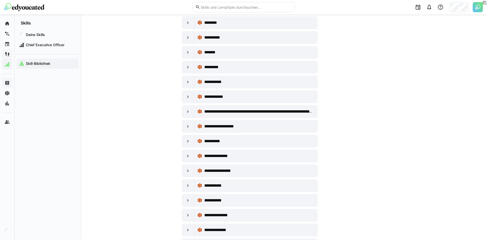
scroll to position [2964, 0]
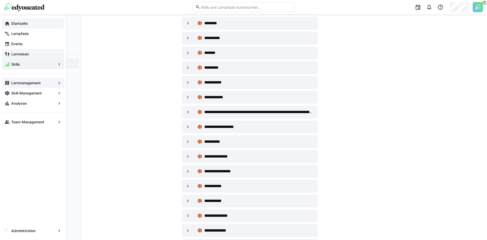
click at [0, 0] on app-navigation-label "Startseite" at bounding box center [0, 0] width 0 height 0
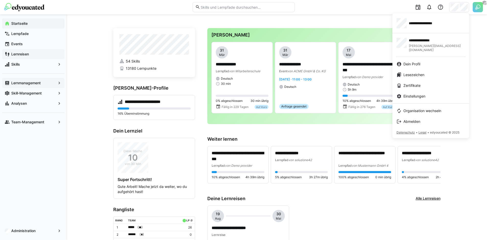
click at [479, 9] on div at bounding box center [243, 120] width 487 height 240
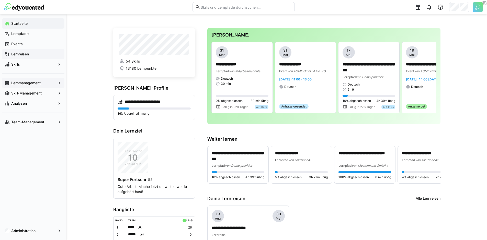
click at [476, 7] on img at bounding box center [478, 7] width 10 height 10
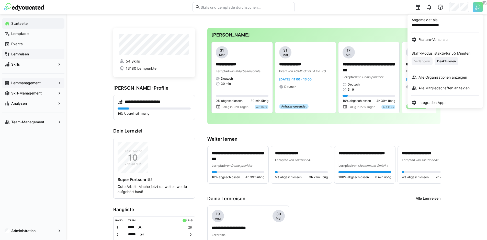
click at [51, 209] on div at bounding box center [243, 120] width 487 height 240
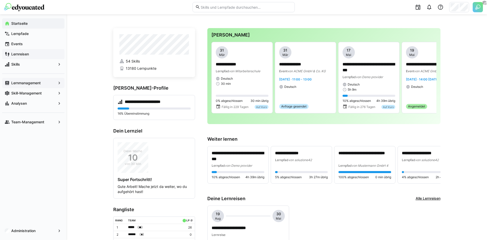
click at [28, 238] on div "Administration" at bounding box center [33, 231] width 66 height 18
click at [0, 0] on app-navigation-label "Administration" at bounding box center [0, 0] width 0 height 0
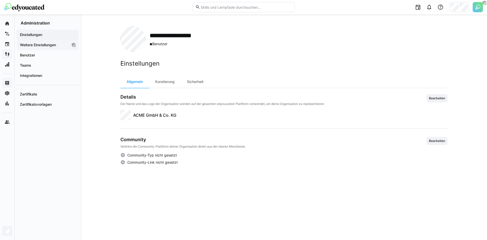
click at [0, 0] on app-navigation-label "Weitere Einstellungen" at bounding box center [0, 0] width 0 height 0
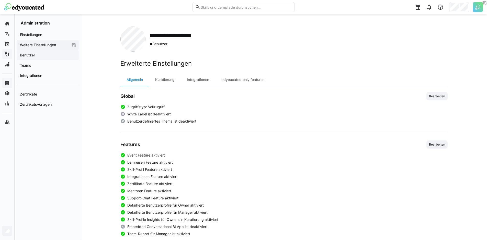
click at [42, 56] on span "Benutzer" at bounding box center [47, 55] width 57 height 5
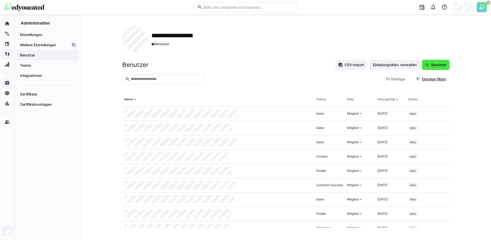
click at [439, 63] on span "Benutzer" at bounding box center [438, 64] width 17 height 5
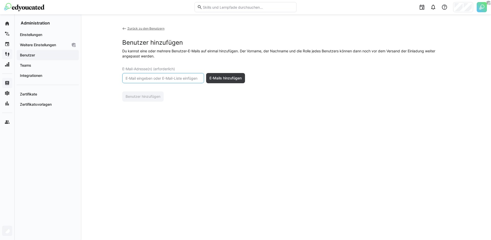
click at [180, 79] on input "text" at bounding box center [163, 78] width 76 height 5
type input ";"
paste input "mariusvennemann@googlemail.com"
type input "mariusvennemann@googlemail.com"
click at [237, 74] on span "E-Mails hinzufügen" at bounding box center [225, 78] width 39 height 10
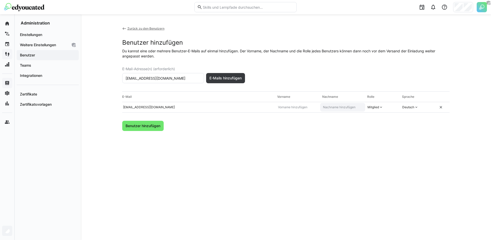
click at [324, 107] on input "text" at bounding box center [342, 107] width 40 height 4
click at [306, 106] on input "text" at bounding box center [297, 107] width 40 height 4
type input "Marius"
type input "Vennemann"
click at [133, 125] on span "Benutzer hinzufügen" at bounding box center [143, 125] width 36 height 5
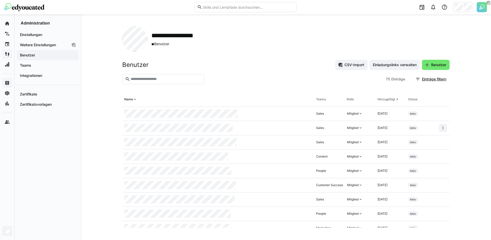
click at [83, 118] on div "**********" at bounding box center [286, 127] width 410 height 226
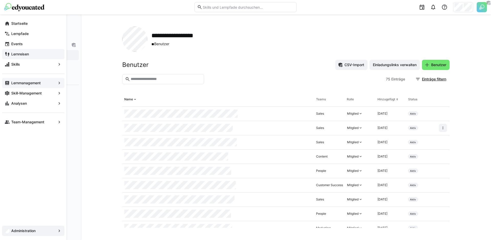
click at [0, 0] on app-navigation-label "Lernmanagement" at bounding box center [0, 0] width 0 height 0
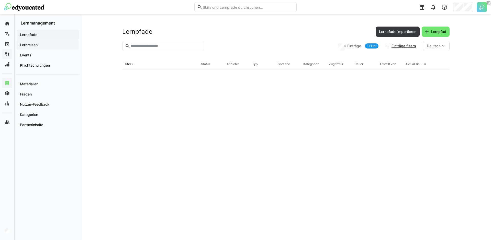
click at [39, 43] on span "Lernreisen" at bounding box center [47, 44] width 57 height 5
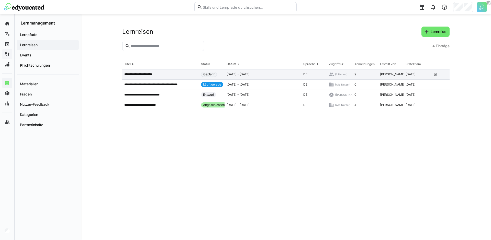
click at [151, 76] on p "**********" at bounding box center [142, 74] width 37 height 4
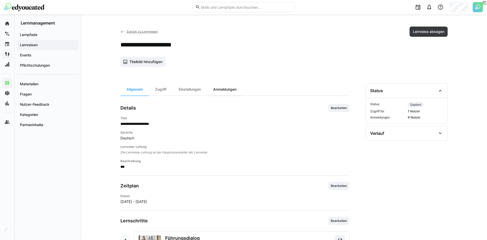
click at [233, 89] on div "Anmeldungen" at bounding box center [225, 89] width 36 height 12
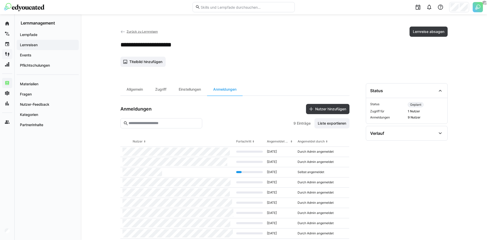
click at [176, 123] on input "text" at bounding box center [163, 123] width 71 height 5
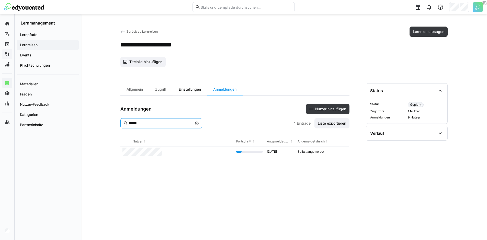
type input "******"
click at [187, 89] on div "Einstellungen" at bounding box center [190, 89] width 35 height 12
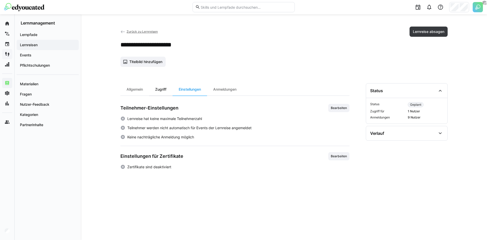
click at [168, 93] on div "Zugriff" at bounding box center [161, 89] width 24 height 12
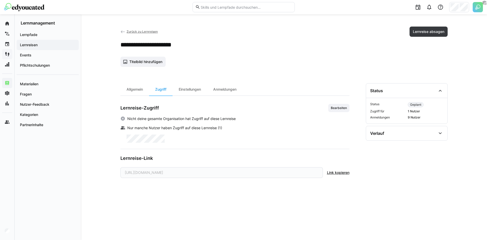
click at [326, 104] on div "Lernreise-Zugriff Bearbeiten" at bounding box center [234, 108] width 229 height 8
click at [335, 108] on span "Bearbeiten" at bounding box center [338, 108] width 17 height 4
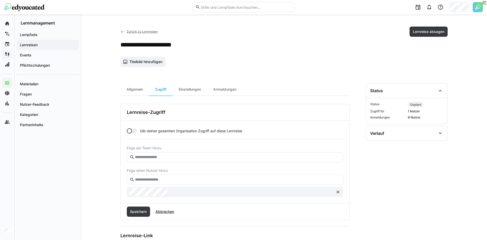
click at [190, 178] on input "text" at bounding box center [237, 180] width 206 height 5
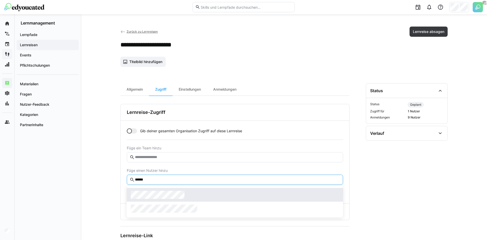
type input "******"
click at [187, 195] on div at bounding box center [235, 195] width 208 height 8
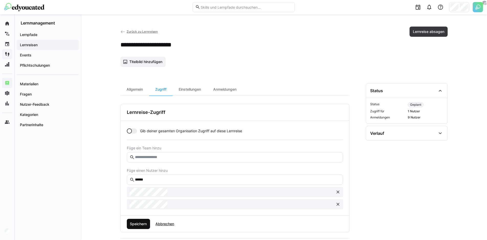
click at [142, 224] on span "Speichern" at bounding box center [138, 224] width 18 height 5
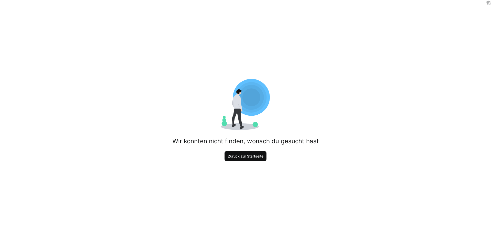
click at [242, 153] on span "Zurück zur Startseite" at bounding box center [245, 156] width 42 height 10
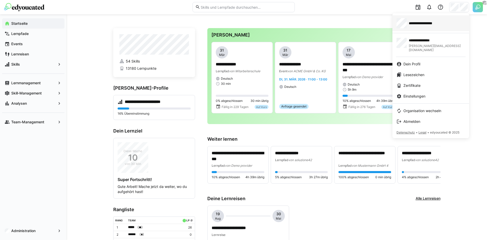
click at [419, 26] on div "**********" at bounding box center [430, 23] width 69 height 10
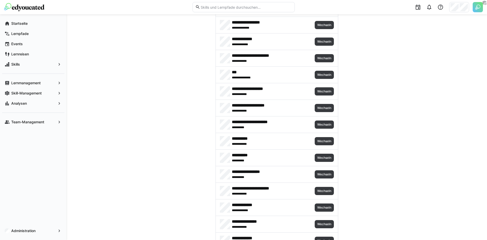
scroll to position [2126, 0]
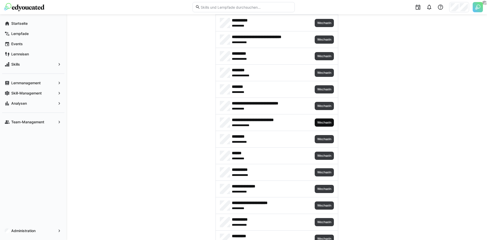
click at [323, 123] on span "Wechseln" at bounding box center [324, 123] width 15 height 4
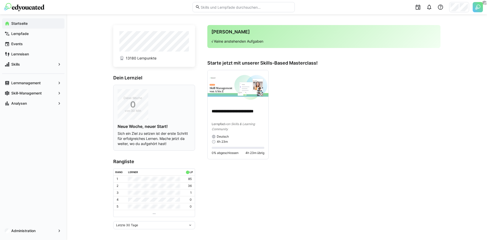
scroll to position [5, 0]
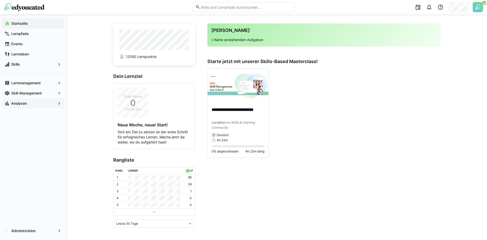
click at [37, 107] on div "Analysen" at bounding box center [33, 103] width 62 height 10
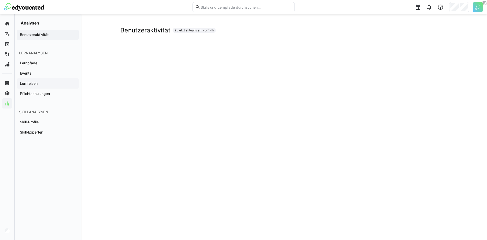
click at [49, 86] on span "Lernreisen" at bounding box center [47, 83] width 57 height 5
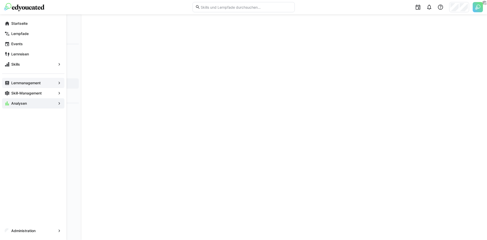
click at [28, 86] on div "Lernmanagement" at bounding box center [33, 83] width 62 height 10
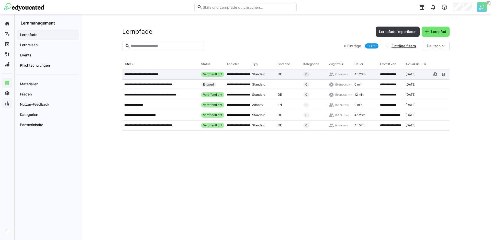
click at [161, 73] on p "**********" at bounding box center [145, 74] width 43 height 4
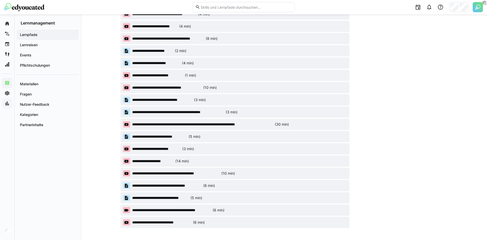
scroll to position [479, 0]
click at [161, 76] on span "**********" at bounding box center [157, 75] width 51 height 5
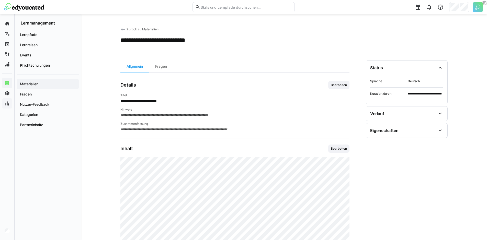
click at [120, 30] on eds-icon at bounding box center [122, 29] width 5 height 5
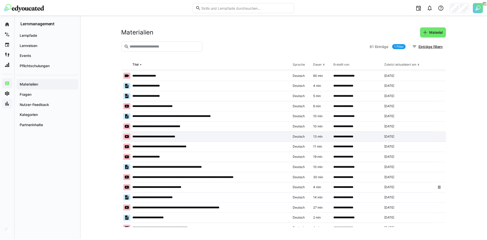
scroll to position [462, 0]
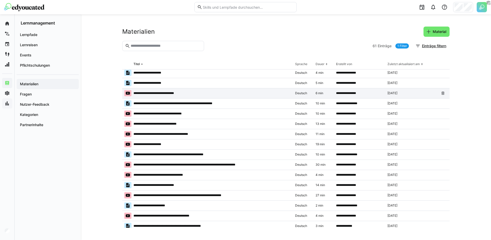
click at [180, 93] on p "**********" at bounding box center [158, 93] width 51 height 4
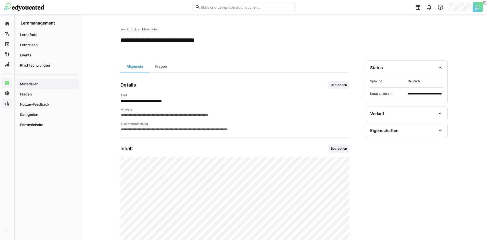
click at [123, 29] on eds-icon at bounding box center [122, 29] width 5 height 5
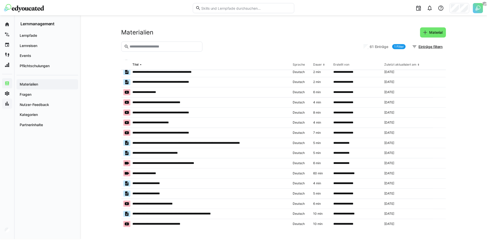
scroll to position [353, 0]
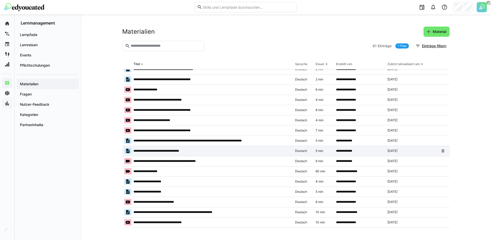
click at [150, 153] on p "**********" at bounding box center [157, 151] width 48 height 4
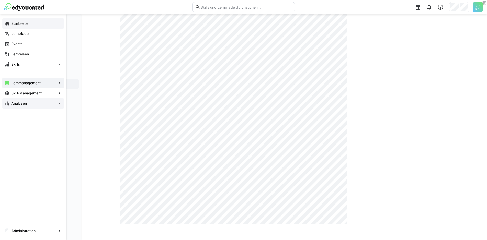
click at [7, 23] on eds-icon at bounding box center [7, 23] width 5 height 5
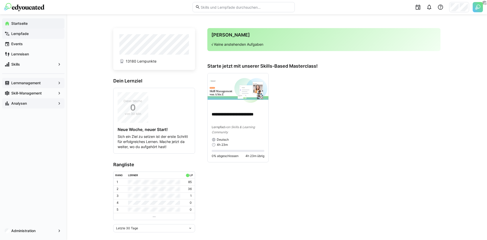
click at [32, 33] on span "Lernpfade" at bounding box center [35, 33] width 51 height 5
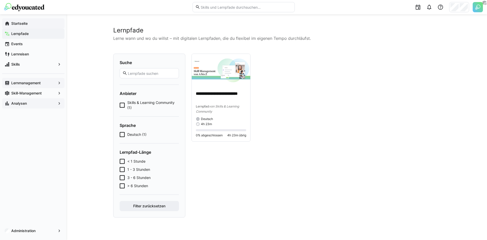
click at [0, 0] on app-navigation-label "Lernmanagement" at bounding box center [0, 0] width 0 height 0
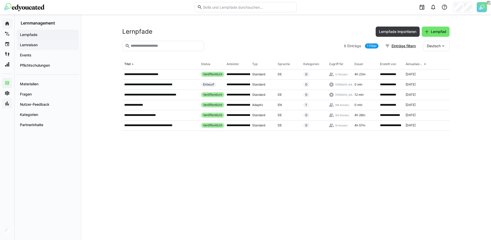
click at [56, 45] on span "Lernreisen" at bounding box center [47, 44] width 57 height 5
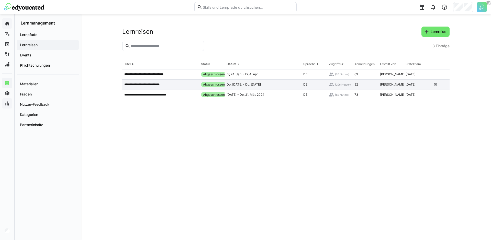
click at [172, 85] on app-table-first-column "**********" at bounding box center [160, 85] width 73 height 4
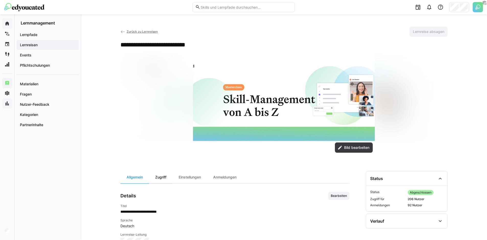
click at [164, 178] on div "Zugriff" at bounding box center [161, 177] width 24 height 12
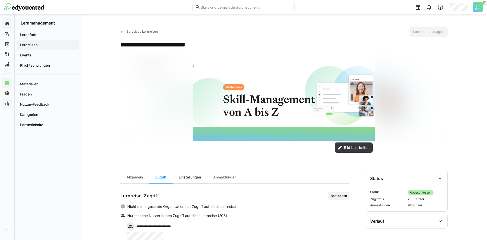
scroll to position [68, 0]
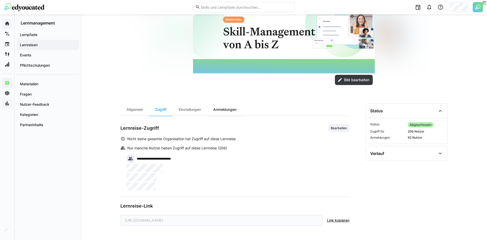
click at [227, 110] on div "Anmeldungen" at bounding box center [225, 110] width 36 height 12
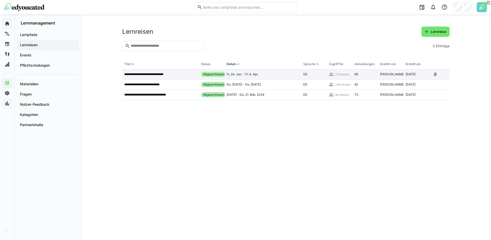
click at [183, 74] on app-table-first-column "**********" at bounding box center [160, 74] width 73 height 4
click at [202, 152] on eds-table "**********" at bounding box center [285, 143] width 327 height 169
click at [314, 121] on eds-table "**********" at bounding box center [285, 143] width 327 height 169
click at [439, 33] on span "Lernreise" at bounding box center [438, 31] width 17 height 5
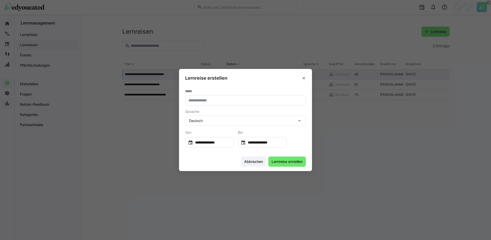
click at [230, 105] on eds-input at bounding box center [245, 100] width 121 height 10
click at [230, 102] on input "text" at bounding box center [245, 100] width 115 height 5
type input "**********"
click at [218, 141] on input "**********" at bounding box center [212, 142] width 38 height 5
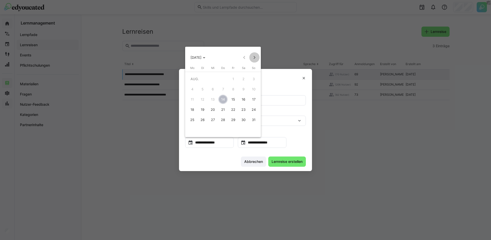
click at [252, 58] on span "Next month" at bounding box center [254, 57] width 10 height 10
click at [244, 57] on span "Previous month" at bounding box center [244, 57] width 10 height 10
click at [203, 119] on span "23" at bounding box center [202, 119] width 9 height 9
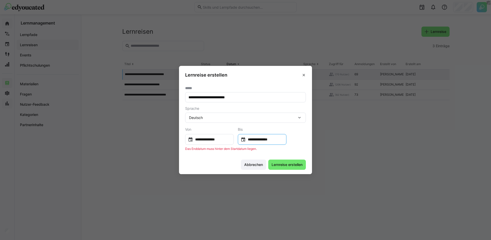
click at [263, 137] on input "**********" at bounding box center [265, 139] width 38 height 5
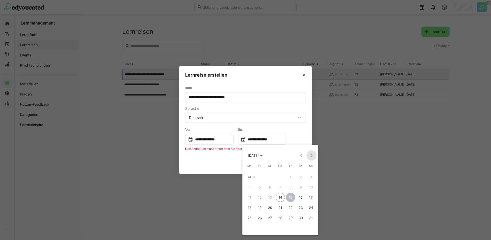
click at [312, 156] on span "Next month" at bounding box center [311, 156] width 10 height 10
click at [291, 218] on span "28" at bounding box center [290, 217] width 9 height 9
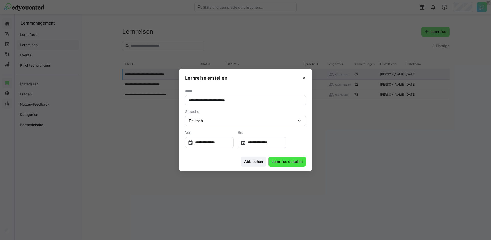
click at [296, 161] on span "Lernreise erstellen" at bounding box center [287, 161] width 32 height 5
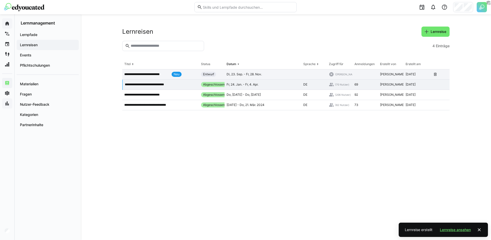
click at [156, 73] on p "**********" at bounding box center [146, 74] width 45 height 4
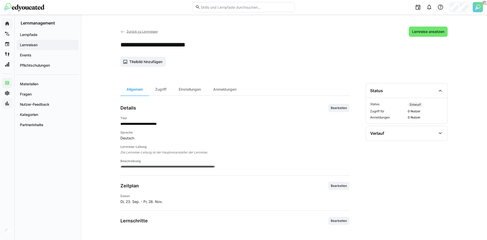
click at [332, 108] on span "Bearbeiten" at bounding box center [338, 108] width 17 height 4
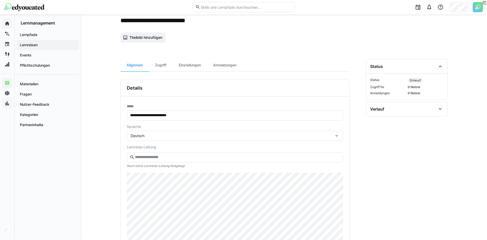
scroll to position [43, 0]
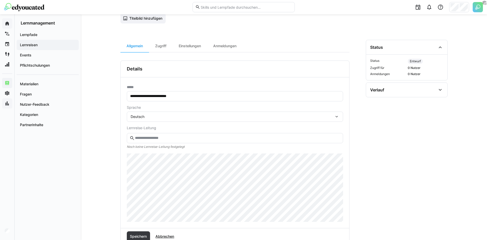
click at [174, 135] on eds-input at bounding box center [235, 138] width 216 height 10
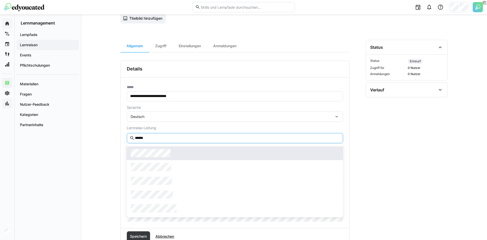
type input "******"
click at [175, 153] on div at bounding box center [235, 153] width 208 height 8
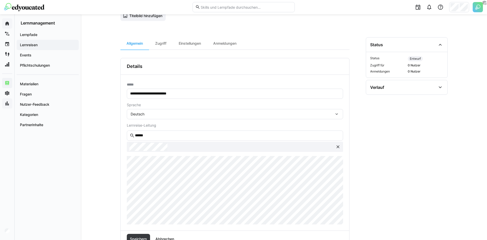
scroll to position [81, 0]
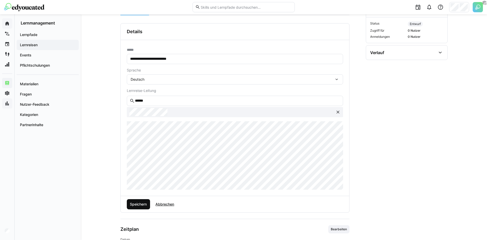
click at [144, 204] on span "Speichern" at bounding box center [138, 204] width 18 height 5
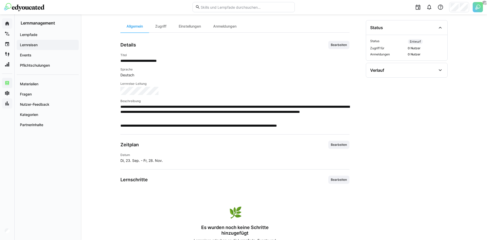
scroll to position [102, 0]
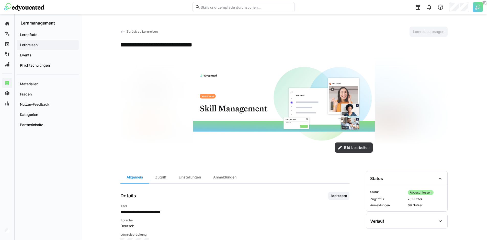
click at [240, 81] on img at bounding box center [284, 104] width 182 height 102
click at [346, 149] on span "Bild bearbeiten" at bounding box center [356, 147] width 27 height 5
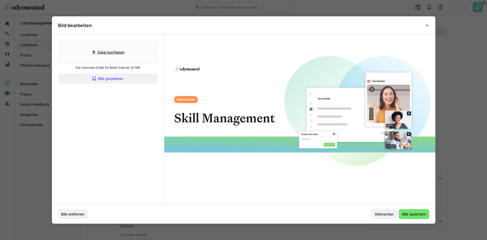
click at [236, 123] on img at bounding box center [299, 111] width 271 height 152
click at [251, 105] on img at bounding box center [299, 111] width 271 height 152
click at [264, 114] on img at bounding box center [299, 111] width 271 height 152
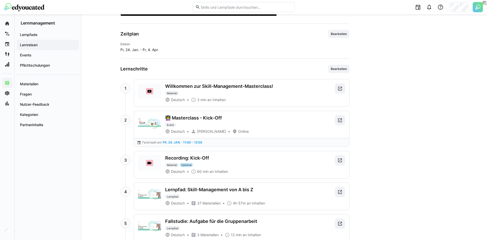
scroll to position [156, 0]
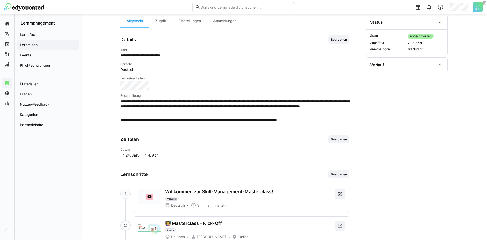
click at [237, 113] on p "**********" at bounding box center [234, 106] width 229 height 15
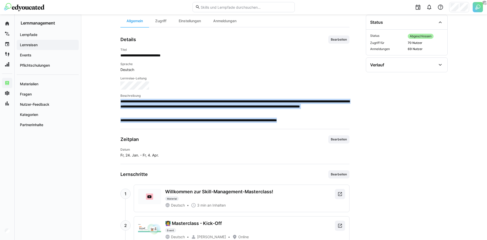
drag, startPoint x: 328, startPoint y: 118, endPoint x: 121, endPoint y: 101, distance: 208.5
click at [121, 101] on span "**********" at bounding box center [234, 111] width 229 height 24
copy span "**********"
click at [211, 164] on hr at bounding box center [234, 164] width 229 height 0
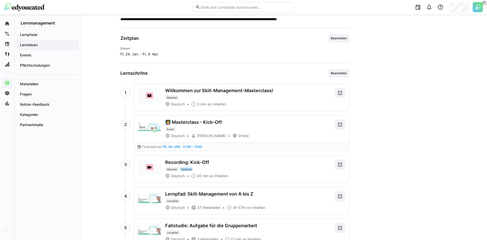
scroll to position [277, 0]
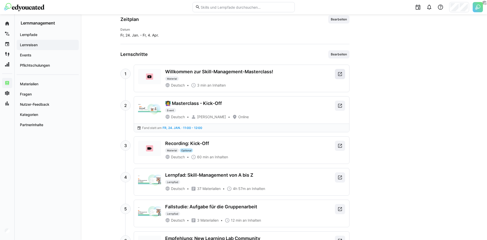
click at [340, 74] on eds-icon at bounding box center [339, 74] width 5 height 5
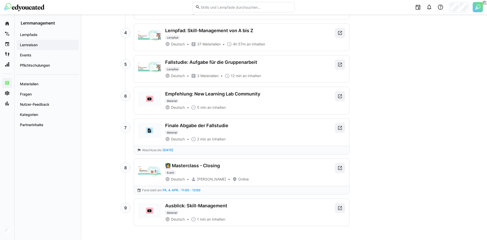
scroll to position [422, 0]
click at [338, 126] on eds-icon at bounding box center [339, 127] width 5 height 5
click at [343, 206] on span at bounding box center [340, 208] width 10 height 10
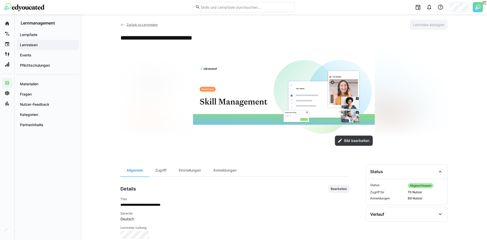
scroll to position [0, 0]
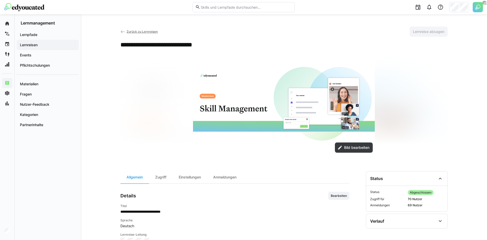
click at [31, 42] on div "Lernreisen" at bounding box center [48, 45] width 62 height 10
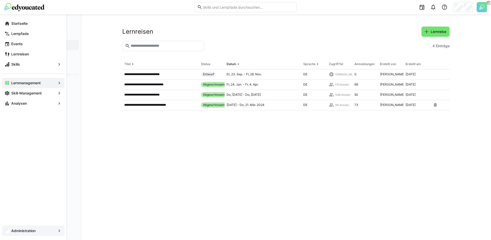
click at [40, 230] on span "Administration" at bounding box center [32, 231] width 45 height 5
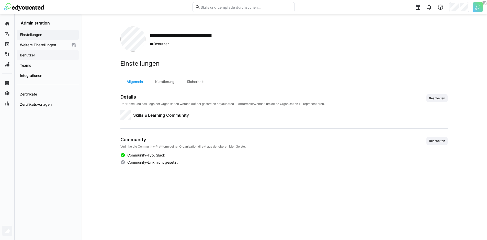
click at [40, 54] on span "Benutzer" at bounding box center [47, 55] width 57 height 5
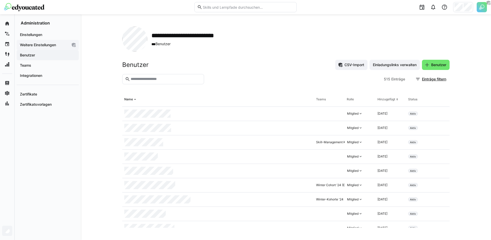
click at [0, 0] on app-navigation-label "Weitere Einstellungen" at bounding box center [0, 0] width 0 height 0
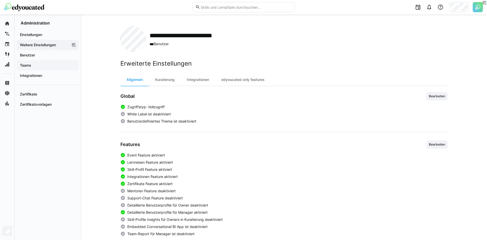
click at [36, 65] on span "Teams" at bounding box center [47, 65] width 57 height 5
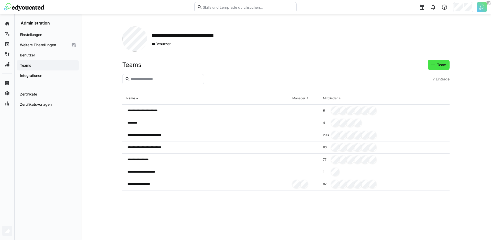
click at [431, 66] on eds-icon at bounding box center [432, 64] width 5 height 5
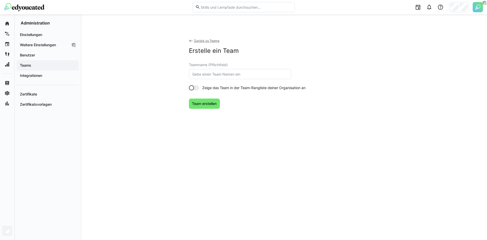
click at [224, 72] on input "text" at bounding box center [240, 74] width 97 height 5
type input "Skill-Management MC ([PERSON_NAME] 2025)"
click at [198, 118] on div "Zurück zu Teams Erstelle ein Team Teamname (Pflichtfeld) Skill-Management MC ([…" at bounding box center [284, 84] width 190 height 115
click at [201, 110] on div "Zurück zu Teams Erstelle ein Team Teamname (Pflichtfeld) Skill-Management MC ([…" at bounding box center [284, 84] width 190 height 115
click at [203, 107] on span "Team erstellen" at bounding box center [204, 104] width 31 height 10
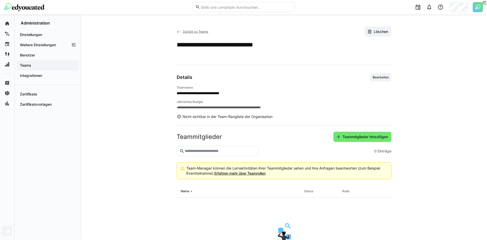
scroll to position [66, 0]
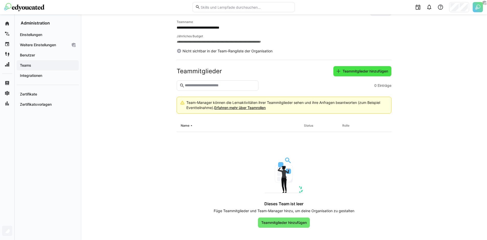
click at [375, 73] on span "Teammitglieder hinzufügen" at bounding box center [365, 71] width 47 height 5
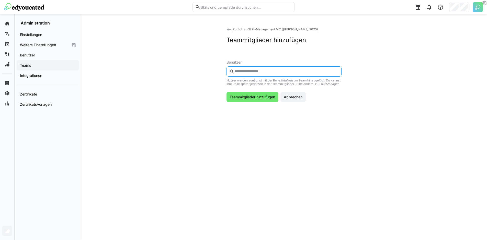
click at [248, 73] on input "text" at bounding box center [286, 71] width 104 height 5
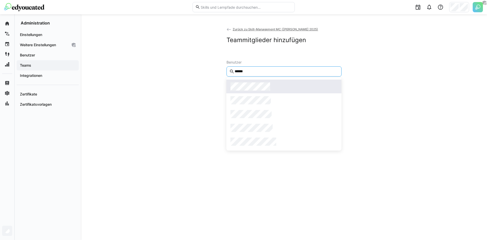
type input "******"
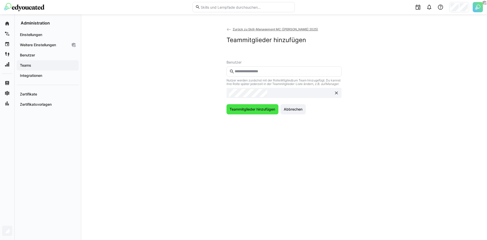
click at [254, 112] on span "Teammitglieder hinzufügen" at bounding box center [252, 109] width 47 height 5
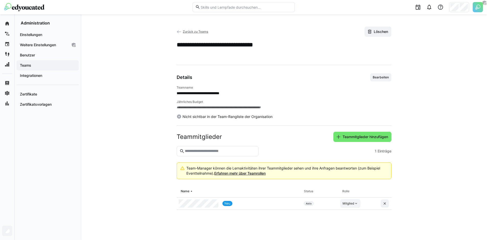
click at [355, 201] on div "Mitglied" at bounding box center [350, 203] width 20 height 9
click at [355, 212] on div "Manager" at bounding box center [386, 215] width 92 height 9
click at [137, 108] on app-team-details "**********" at bounding box center [283, 127] width 327 height 201
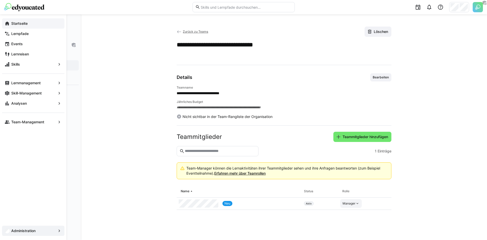
click at [0, 0] on app-navigation-label "Startseite" at bounding box center [0, 0] width 0 height 0
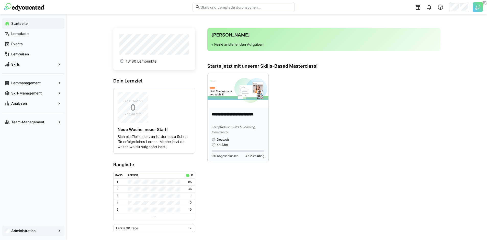
click at [229, 114] on p "**********" at bounding box center [238, 118] width 53 height 12
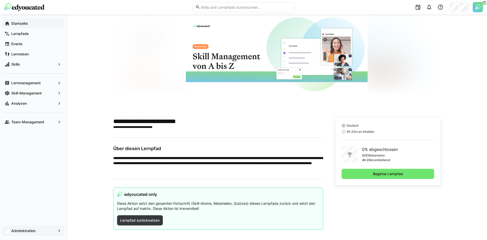
scroll to position [26, 0]
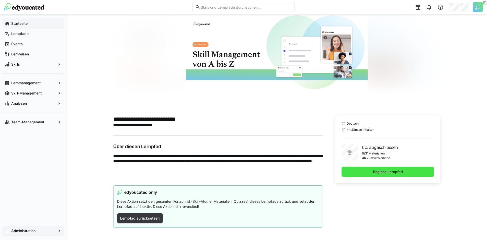
click at [374, 173] on span "Beginne Lernpfad" at bounding box center [387, 171] width 31 height 5
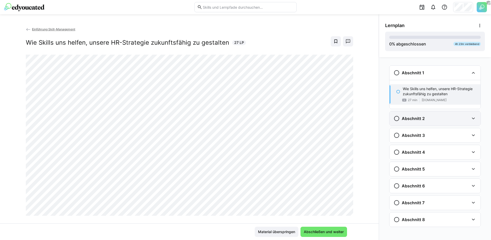
click at [425, 120] on div "Abschnitt 2" at bounding box center [431, 119] width 76 height 6
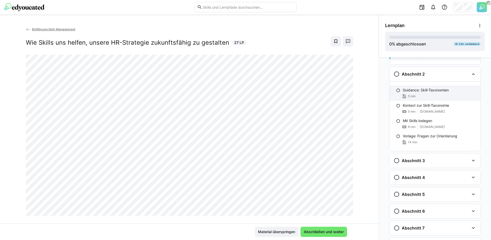
click at [438, 96] on div "5 min" at bounding box center [440, 96] width 74 height 5
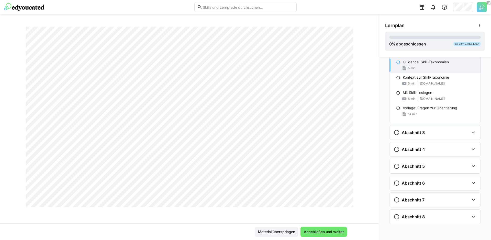
scroll to position [19, 0]
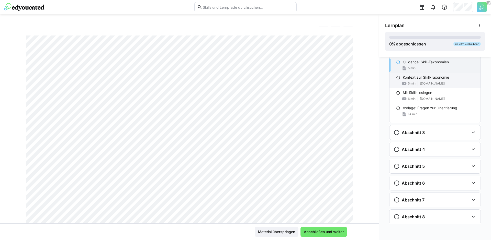
click at [422, 83] on span "youtu.be" at bounding box center [432, 84] width 25 height 4
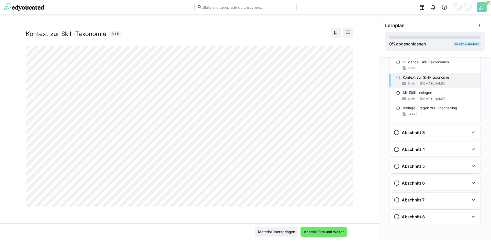
scroll to position [8, 0]
click at [441, 127] on div "Abschnitt 3" at bounding box center [434, 133] width 91 height 14
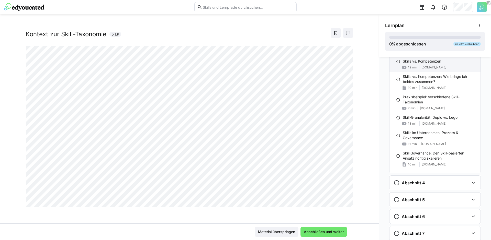
click at [439, 65] on div "19 min youtu.be" at bounding box center [440, 67] width 74 height 5
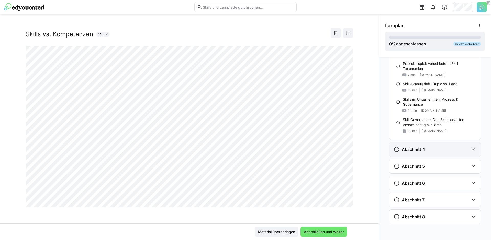
click at [429, 150] on div "Abschnitt 4" at bounding box center [431, 149] width 76 height 6
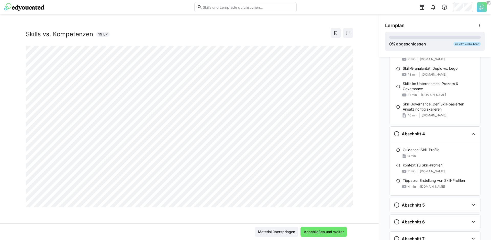
scroll to position [248, 0]
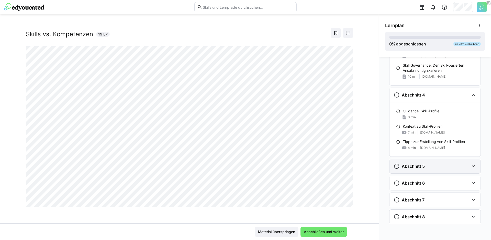
click at [428, 167] on div "Abschnitt 5" at bounding box center [431, 166] width 76 height 6
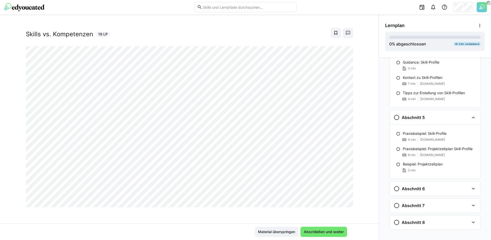
scroll to position [302, 0]
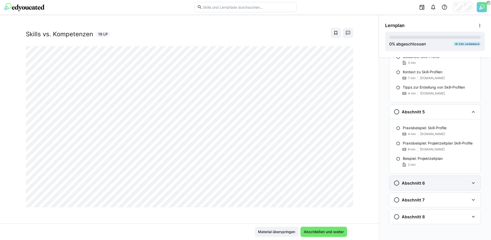
click at [432, 181] on div "Abschnitt 6" at bounding box center [431, 183] width 76 height 6
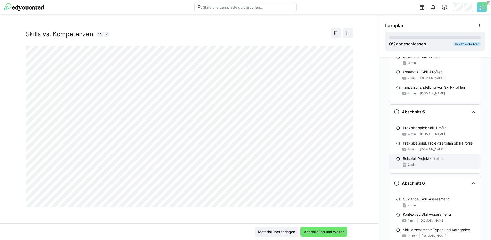
scroll to position [357, 0]
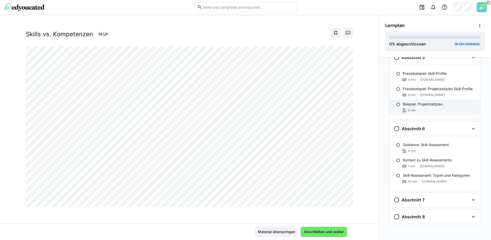
click at [422, 102] on p "Beispiel: Projektzeitplan" at bounding box center [423, 104] width 40 height 5
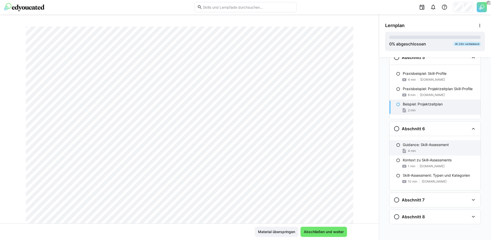
click at [429, 145] on p "Guidance: Skill-Assessment" at bounding box center [426, 144] width 46 height 5
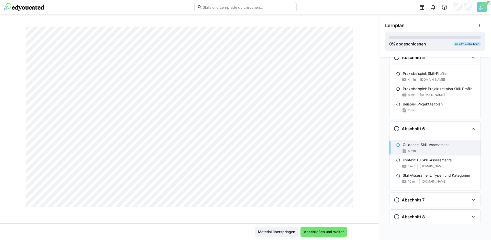
scroll to position [296, 0]
click at [431, 198] on div "Abschnitt 7" at bounding box center [431, 200] width 76 height 6
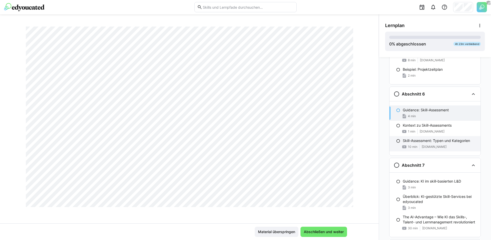
scroll to position [419, 0]
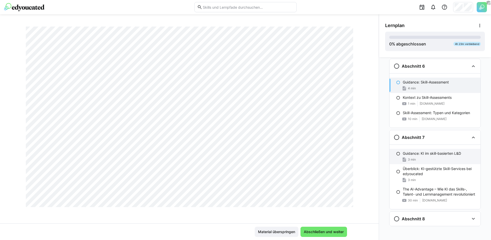
click at [429, 158] on div "3 min" at bounding box center [440, 159] width 74 height 5
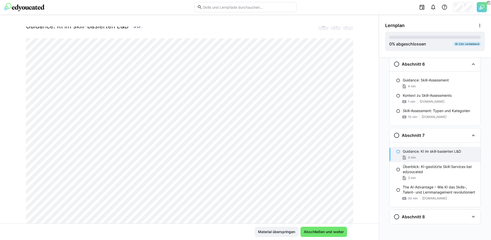
scroll to position [296, 0]
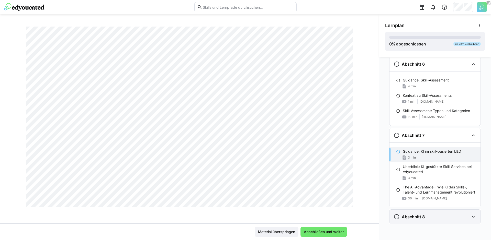
click at [436, 217] on div "Abschnitt 8" at bounding box center [431, 217] width 76 height 6
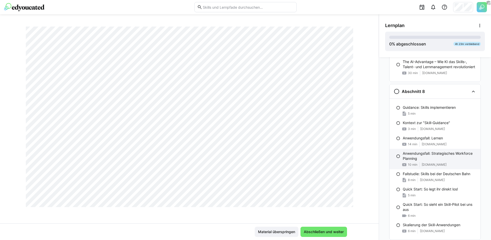
scroll to position [481, 0]
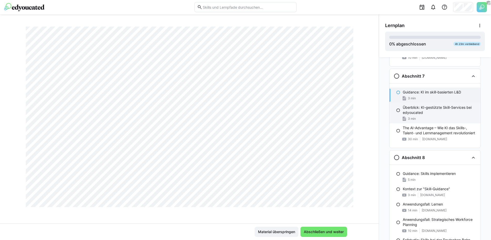
click at [437, 116] on div "Überblick: KI-gestützte Skill-Services bei edyoucated 3 min" at bounding box center [434, 113] width 91 height 20
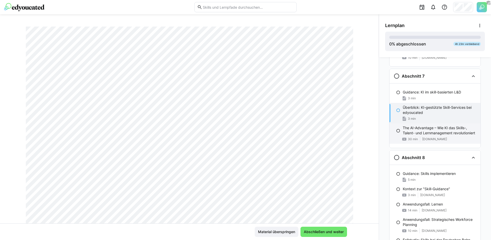
click at [419, 128] on p "The AI-Advantage – Wie KI das Skills-, Talent- und Lernmanagement revolutioniert" at bounding box center [440, 131] width 74 height 10
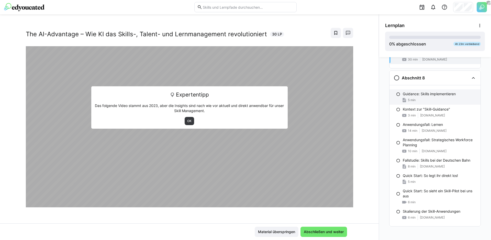
scroll to position [563, 0]
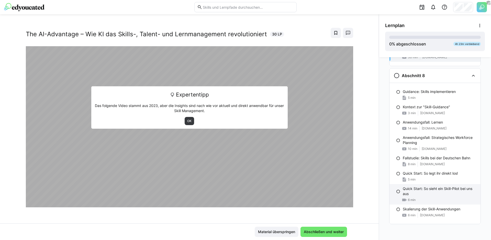
click at [420, 202] on div "6 min" at bounding box center [440, 200] width 74 height 5
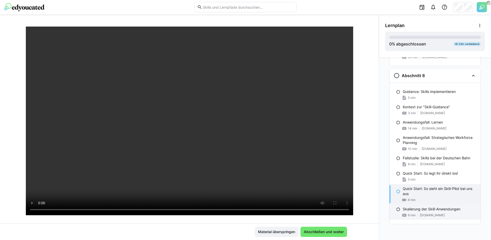
click at [428, 208] on p "Skalierung der Skill-Anwendungen" at bounding box center [432, 209] width 58 height 5
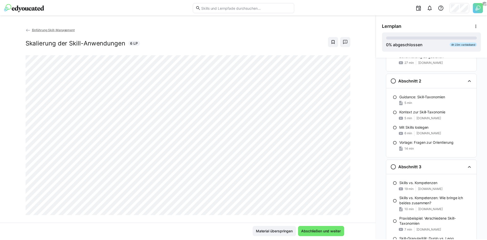
scroll to position [0, 0]
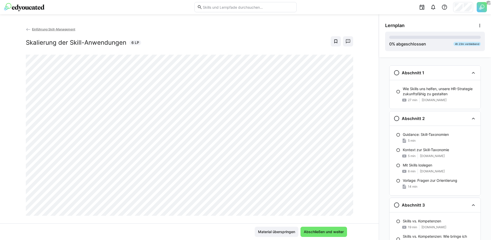
click at [26, 28] on eds-icon at bounding box center [28, 29] width 5 height 5
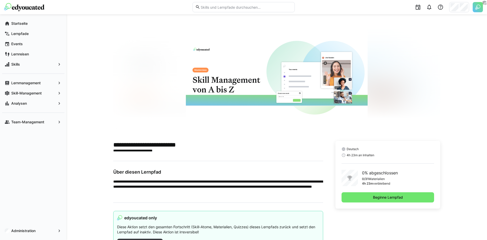
click at [143, 82] on div at bounding box center [276, 78] width 327 height 102
click at [142, 81] on div at bounding box center [276, 78] width 327 height 102
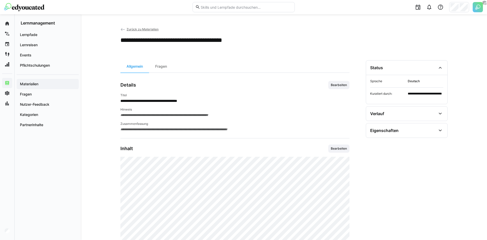
click at [248, 102] on p "**********" at bounding box center [234, 100] width 229 height 5
click at [247, 65] on app-curation-details-toolbar "Allgemein Fragen" at bounding box center [234, 66] width 229 height 13
click at [122, 30] on eds-icon at bounding box center [122, 29] width 5 height 5
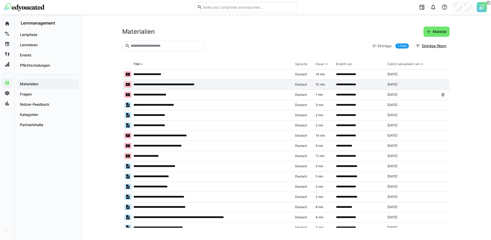
drag, startPoint x: 240, startPoint y: 92, endPoint x: 232, endPoint y: 90, distance: 8.2
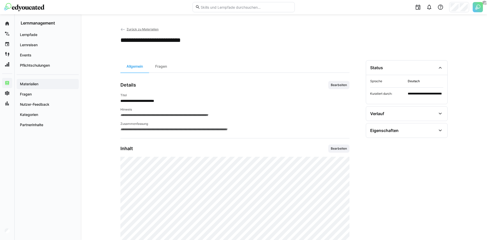
drag, startPoint x: 204, startPoint y: 112, endPoint x: 211, endPoint y: 93, distance: 20.5
